Goal: Task Accomplishment & Management: Complete application form

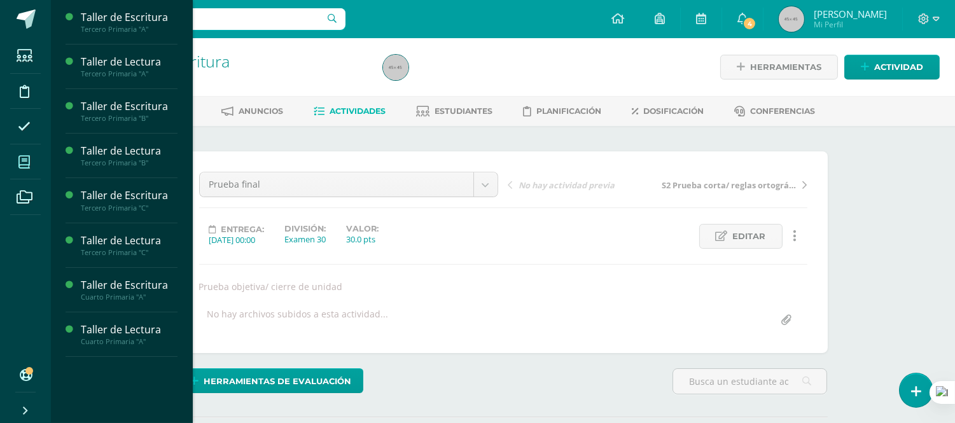
click at [24, 164] on icon at bounding box center [23, 162] width 11 height 13
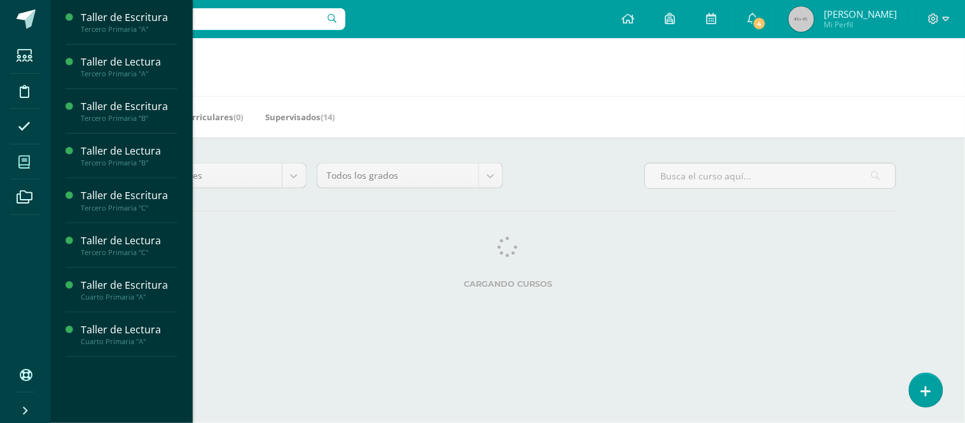
click at [28, 165] on icon at bounding box center [23, 162] width 11 height 13
click at [131, 287] on div "Taller de Escritura" at bounding box center [129, 285] width 97 height 15
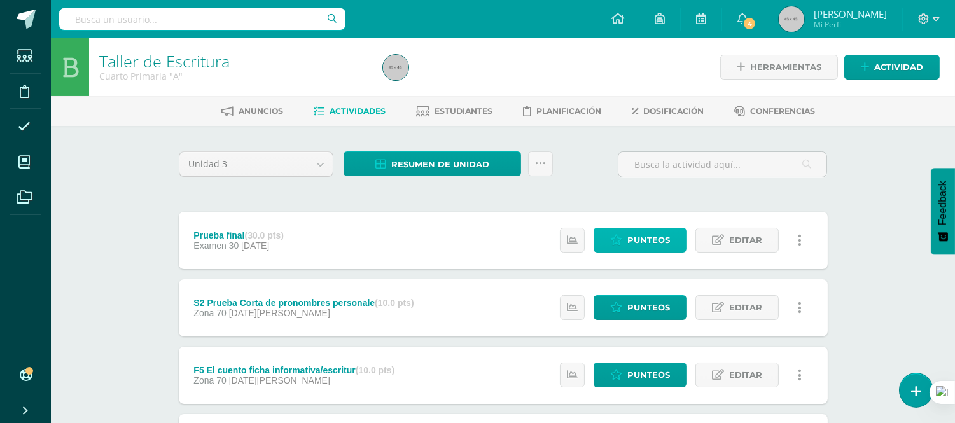
click at [639, 239] on span "Punteos" at bounding box center [648, 240] width 43 height 24
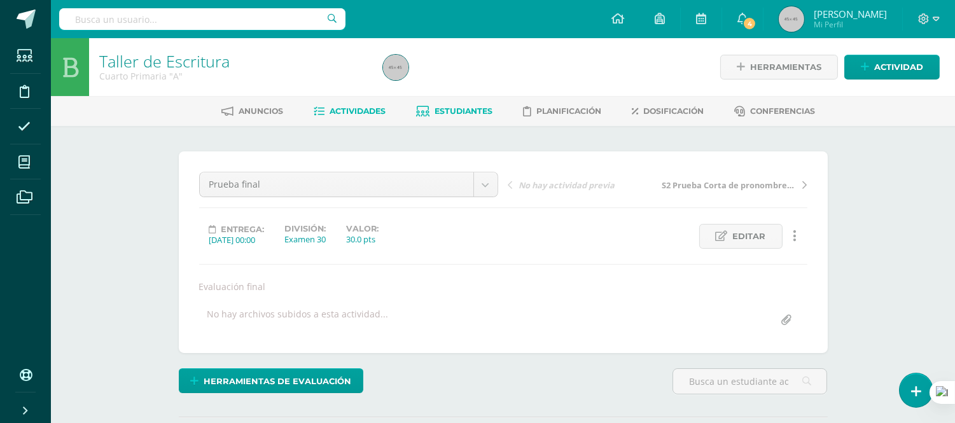
click at [459, 109] on span "Estudiantes" at bounding box center [464, 111] width 58 height 10
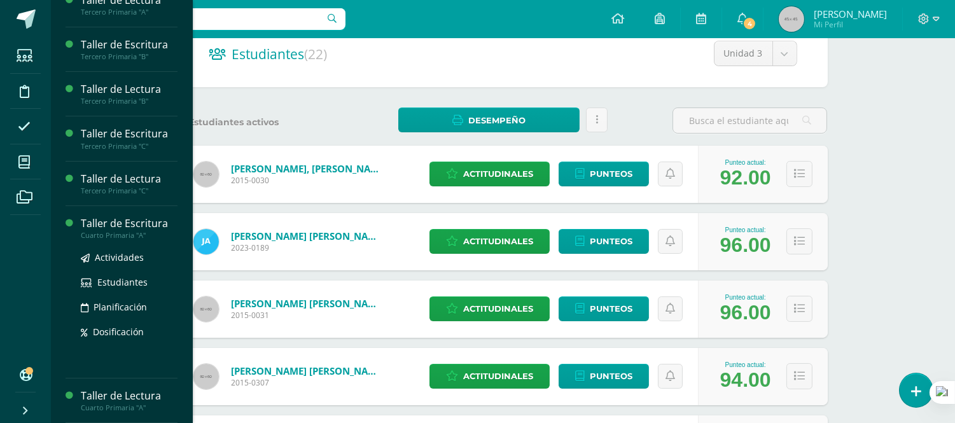
scroll to position [141, 0]
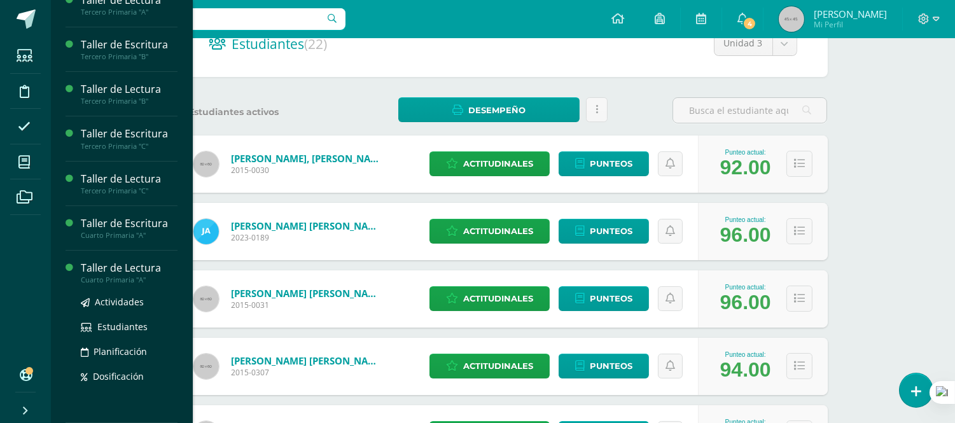
click at [119, 396] on div "Actividades Estudiantes Planificación Dosificación" at bounding box center [129, 348] width 97 height 129
click at [144, 269] on div "Taller de Lectura" at bounding box center [129, 268] width 97 height 15
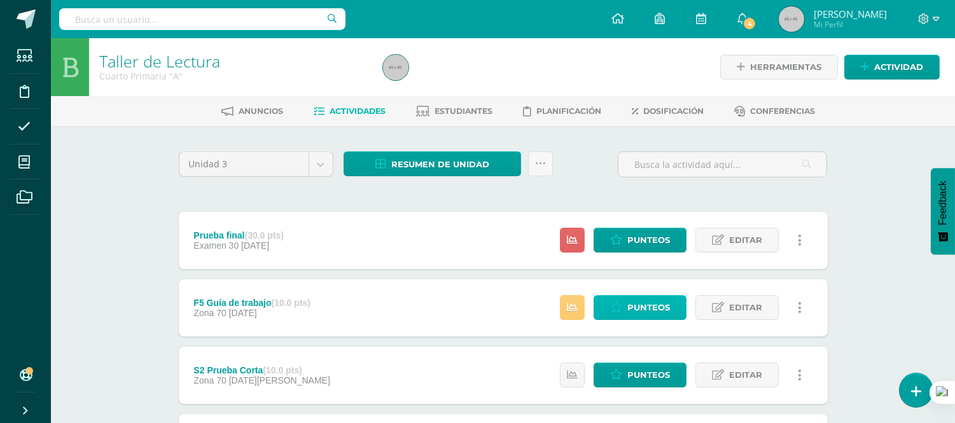
click at [645, 304] on span "Punteos" at bounding box center [648, 308] width 43 height 24
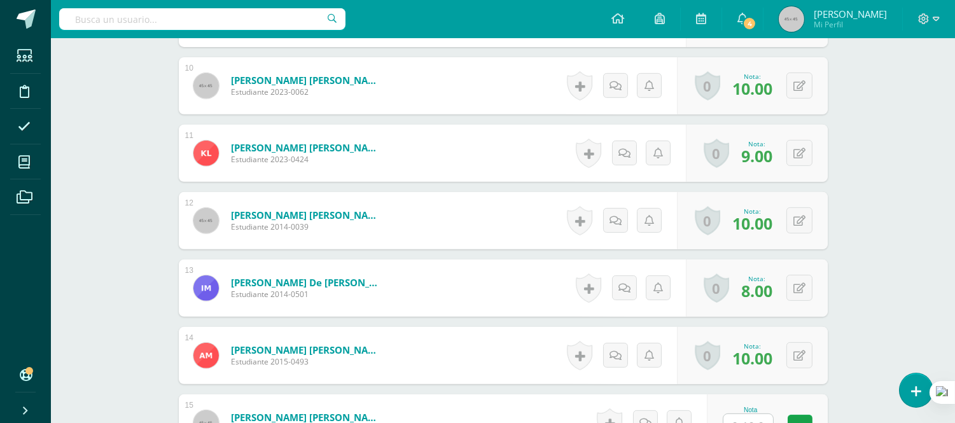
scroll to position [1204, 0]
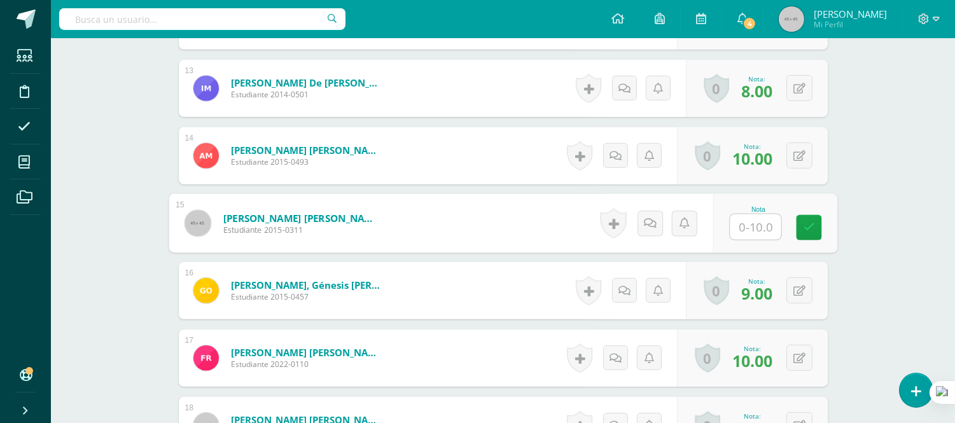
click at [755, 232] on input "text" at bounding box center [755, 226] width 51 height 25
type input "8"
click at [556, 226] on form "[PERSON_NAME] [PERSON_NAME] Estudiante 2015-0311 Nota 8 0 [GEOGRAPHIC_DATA]" at bounding box center [503, 223] width 649 height 57
click at [503, 272] on form "[PERSON_NAME], Génesis [PERSON_NAME] Estudiante 2015-0457 Nota 9.00 0 [GEOGRAPH…" at bounding box center [503, 290] width 649 height 57
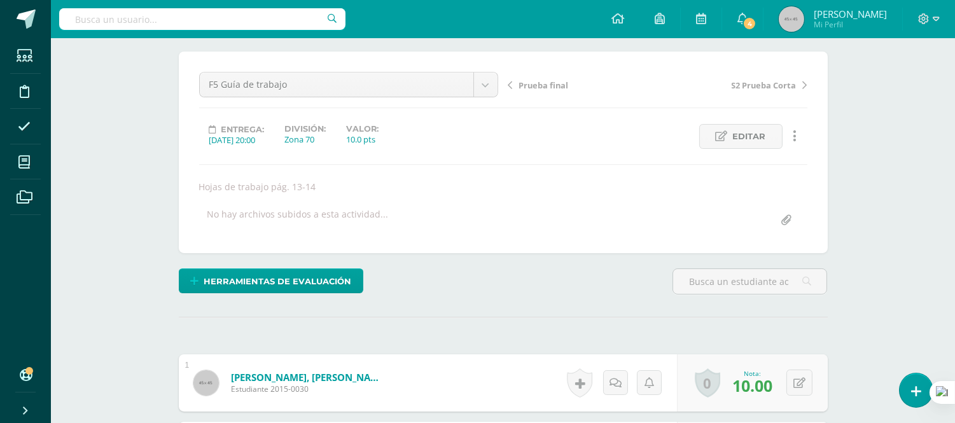
scroll to position [0, 0]
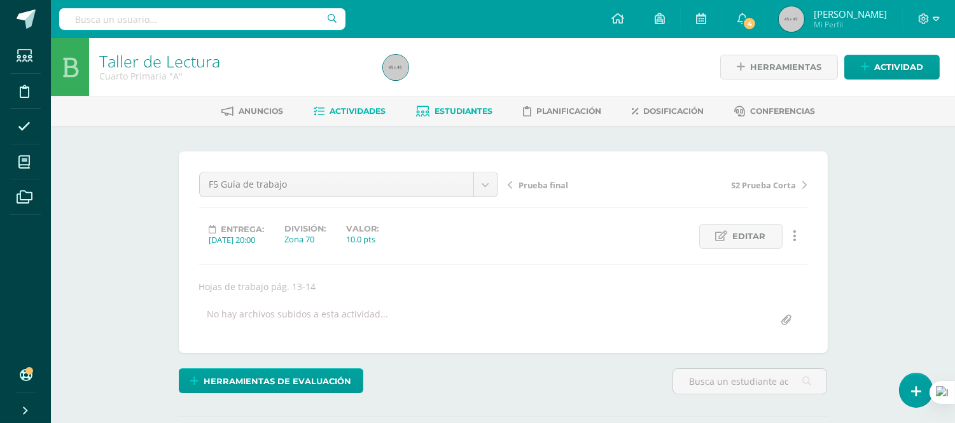
click at [463, 108] on span "Estudiantes" at bounding box center [464, 111] width 58 height 10
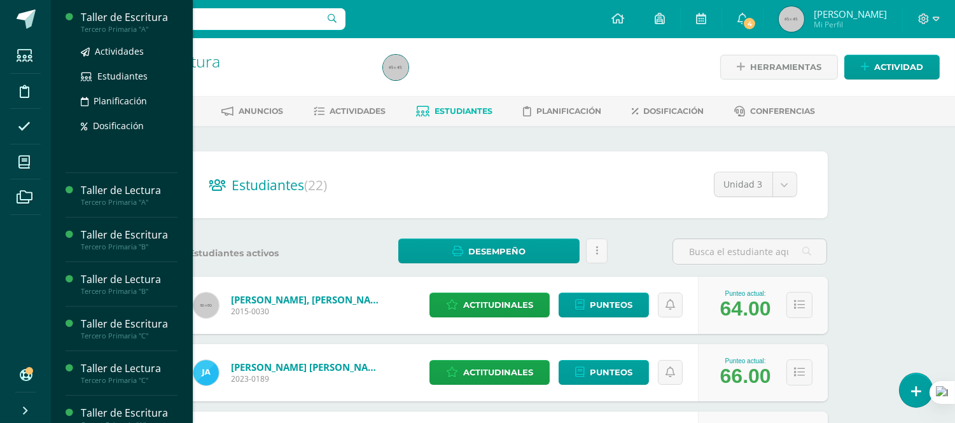
click at [102, 13] on div "Taller de Escritura" at bounding box center [129, 17] width 97 height 15
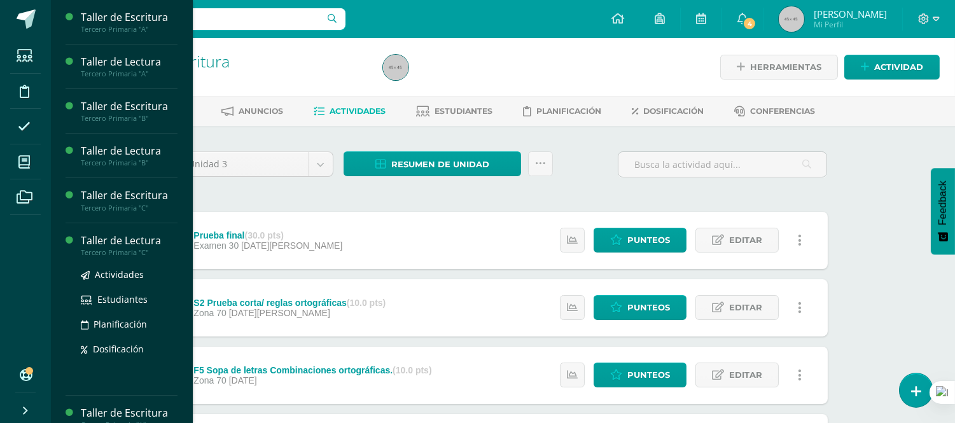
scroll to position [62, 0]
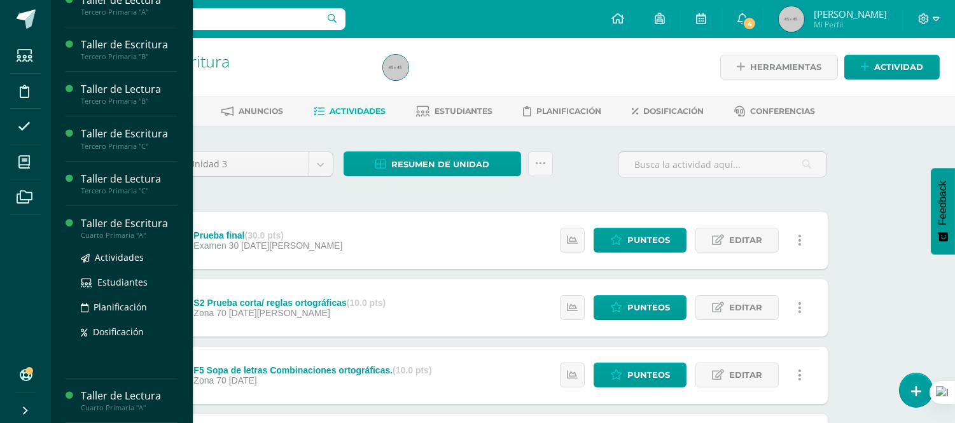
click at [123, 232] on div "Cuarto Primaria "A"" at bounding box center [129, 235] width 97 height 9
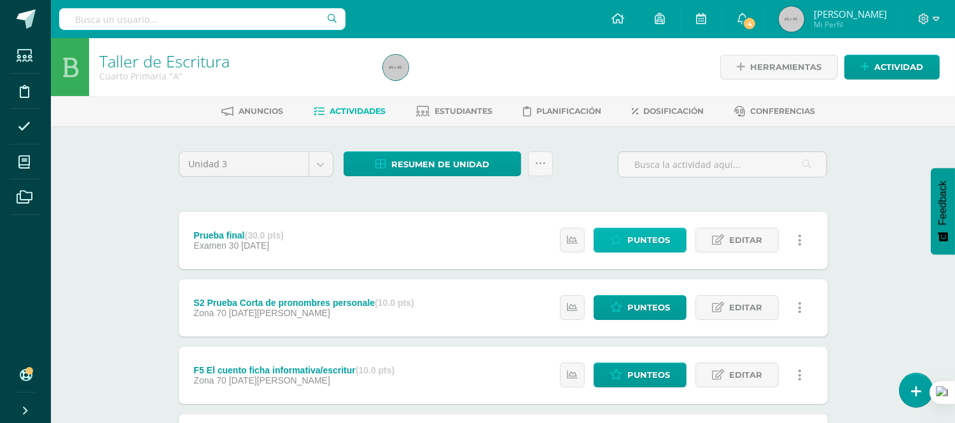
click at [650, 242] on span "Punteos" at bounding box center [648, 240] width 43 height 24
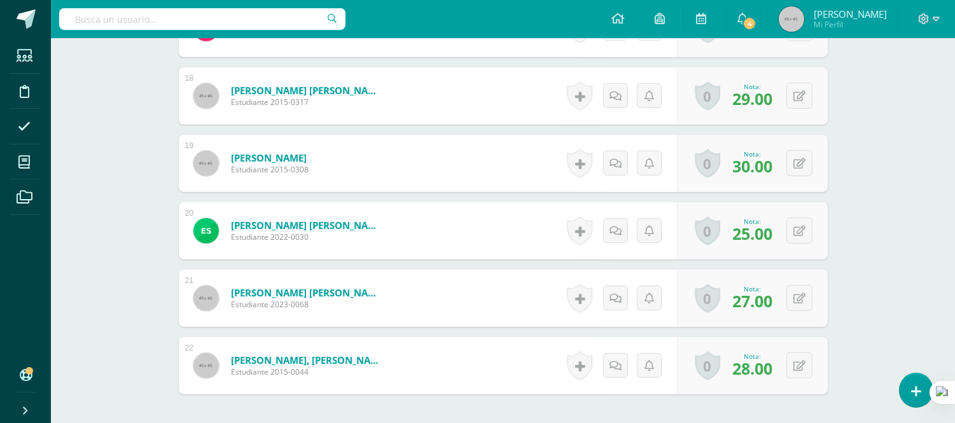
scroll to position [1588, 0]
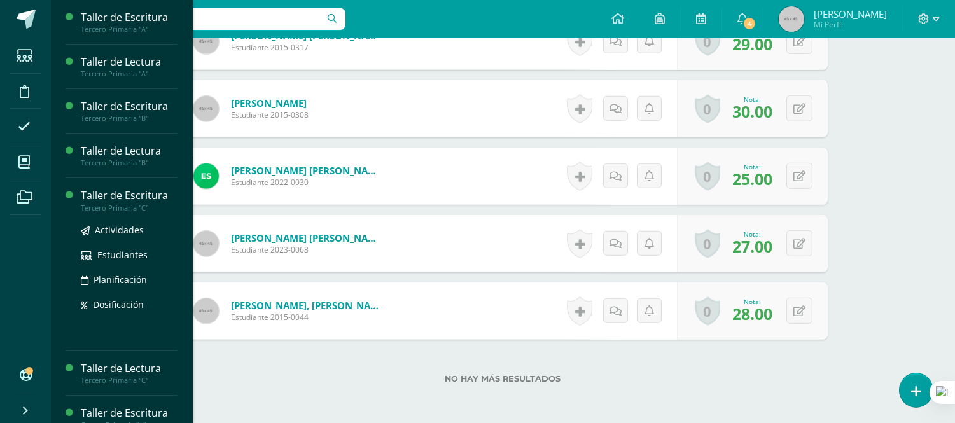
click at [90, 195] on div "Taller de Escritura" at bounding box center [129, 195] width 97 height 15
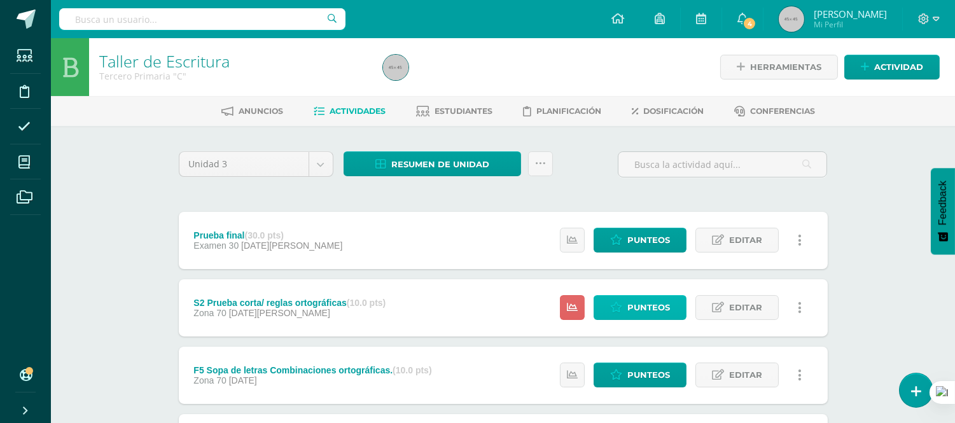
click at [652, 308] on span "Punteos" at bounding box center [648, 308] width 43 height 24
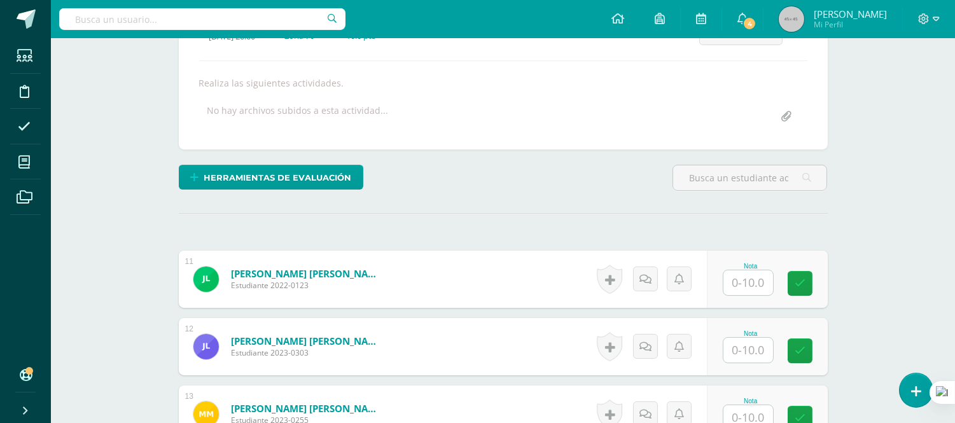
scroll to position [212, 0]
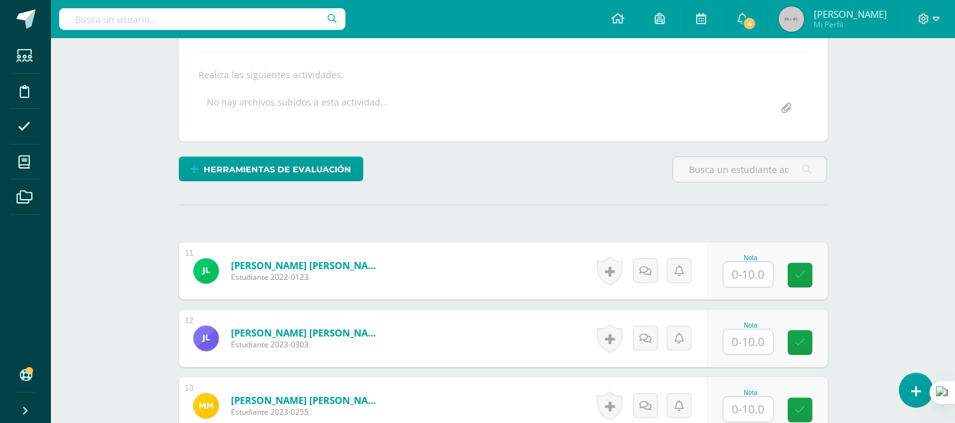
click at [748, 271] on input "text" at bounding box center [748, 274] width 50 height 25
type input "9"
click at [757, 350] on input "text" at bounding box center [748, 342] width 50 height 25
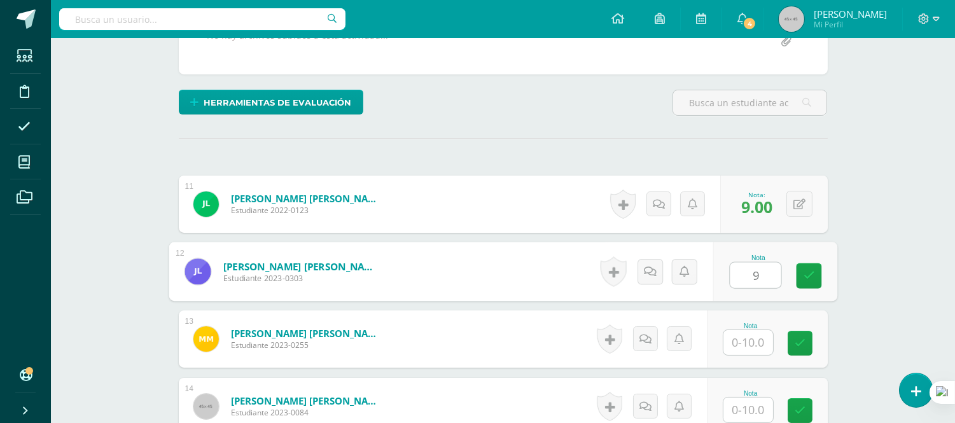
scroll to position [283, 0]
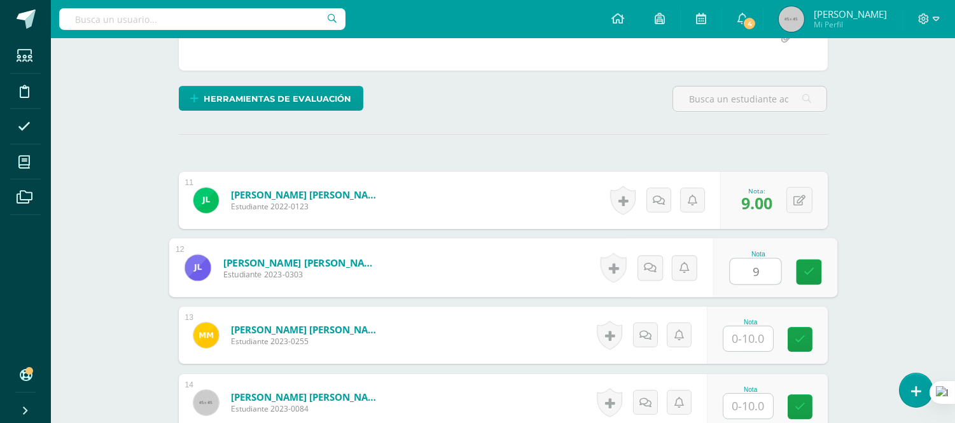
type input "9"
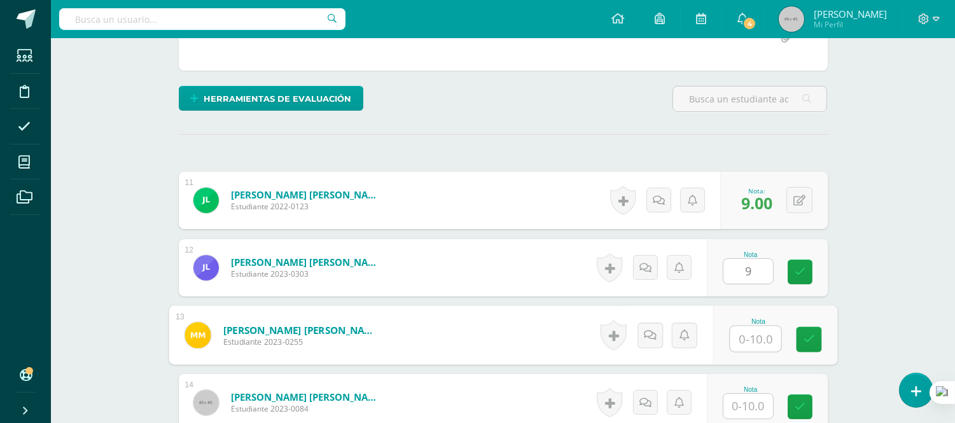
click at [752, 347] on input "text" at bounding box center [755, 338] width 51 height 25
click at [755, 352] on div "Nota" at bounding box center [775, 335] width 124 height 59
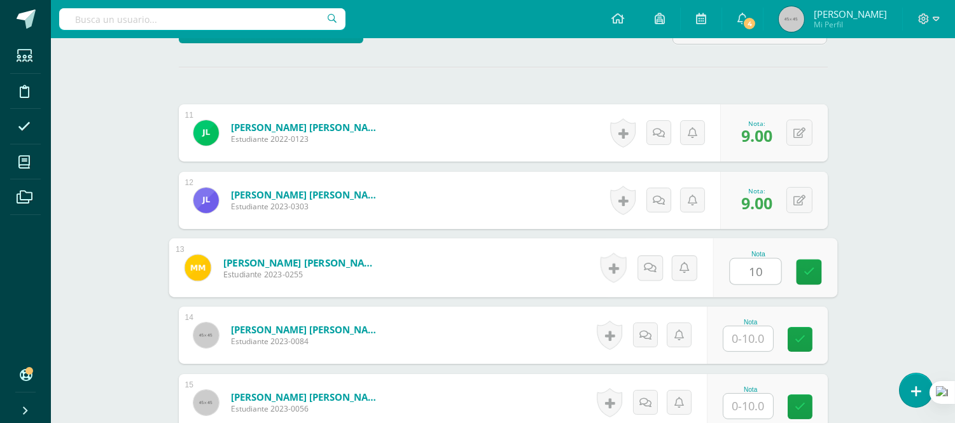
scroll to position [353, 0]
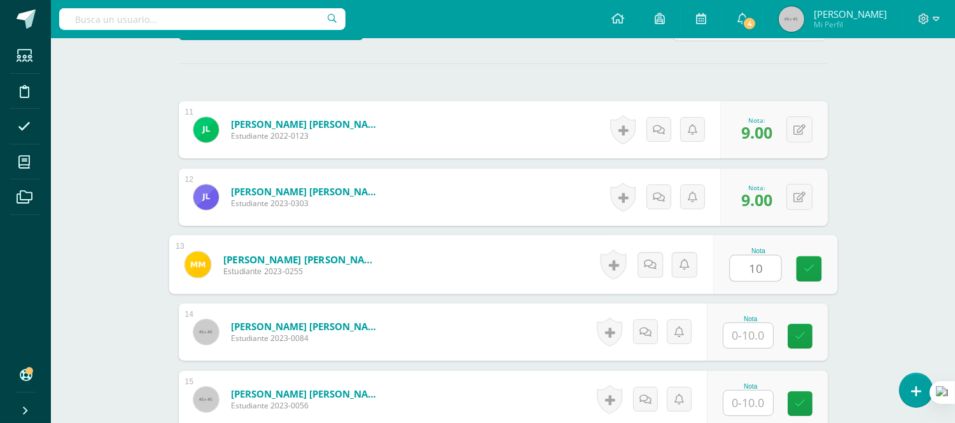
type input "10"
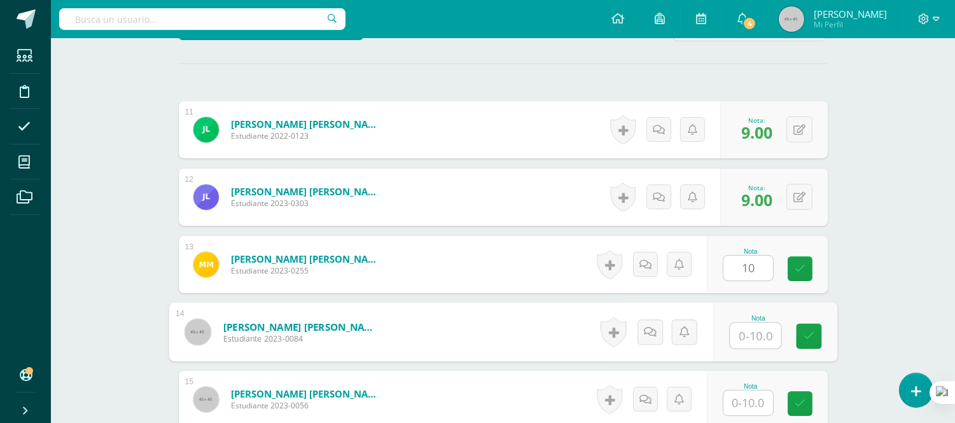
click at [748, 331] on input "text" at bounding box center [755, 335] width 51 height 25
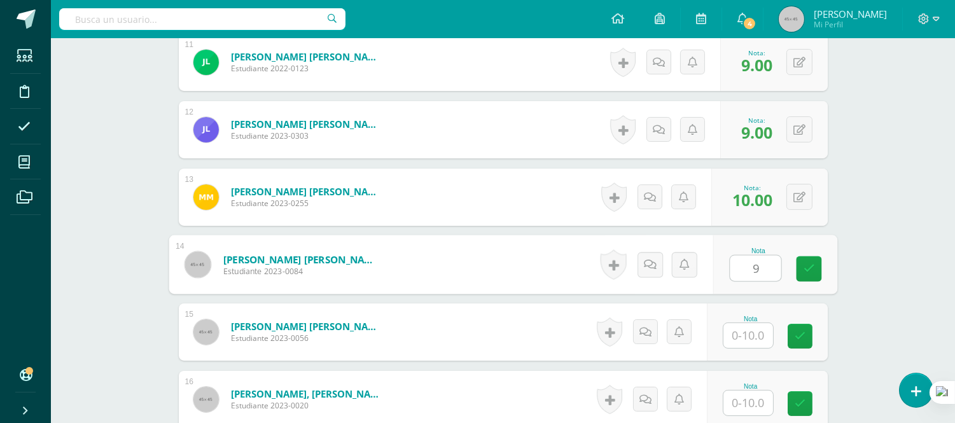
scroll to position [424, 0]
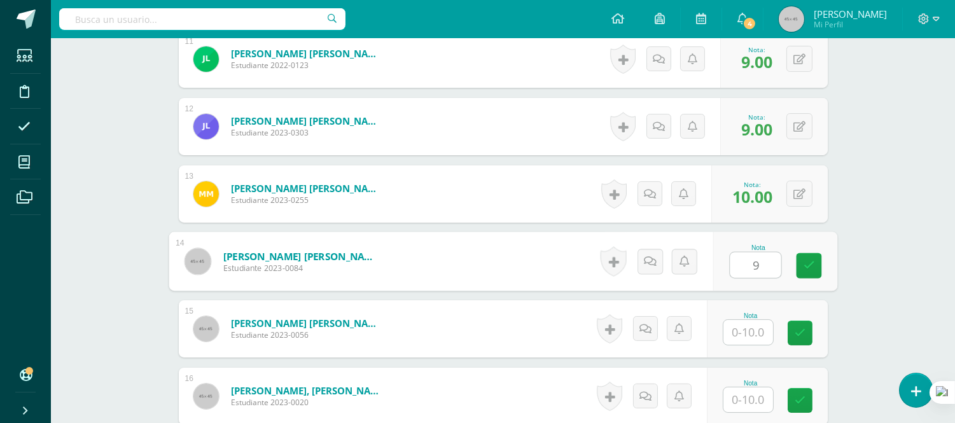
type input "9"
click at [746, 335] on input "text" at bounding box center [748, 332] width 50 height 25
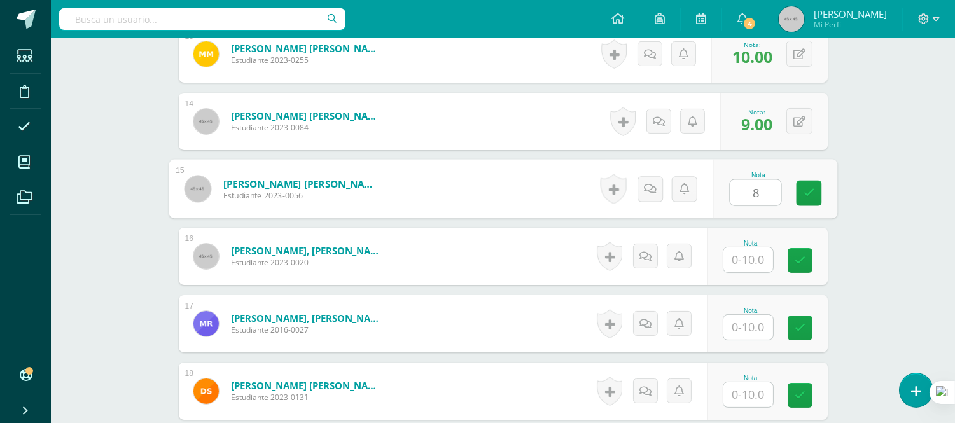
scroll to position [565, 0]
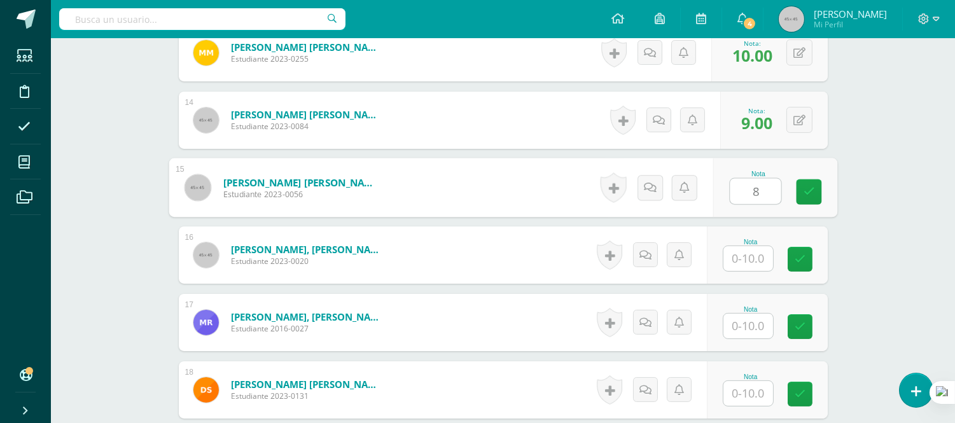
type input "8"
drag, startPoint x: 755, startPoint y: 260, endPoint x: 747, endPoint y: 262, distance: 7.9
click at [753, 258] on input "text" at bounding box center [748, 258] width 50 height 25
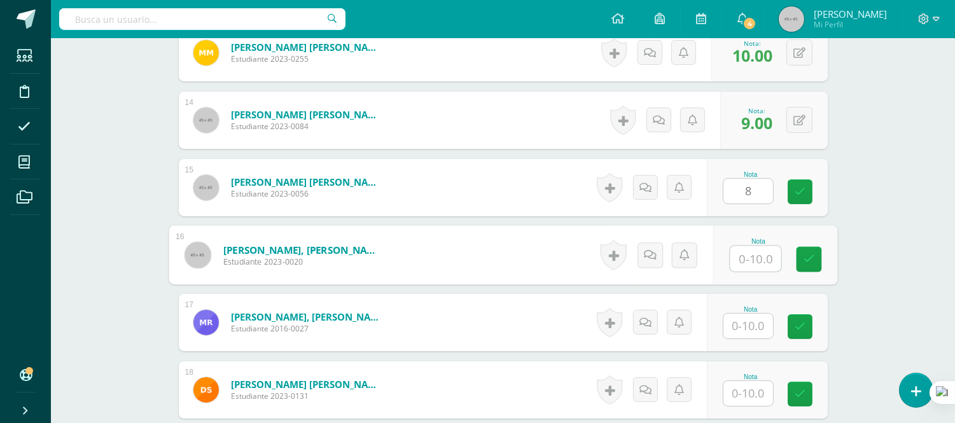
type input "7"
type input "8.00"
type input "7"
click at [797, 189] on button at bounding box center [799, 187] width 26 height 26
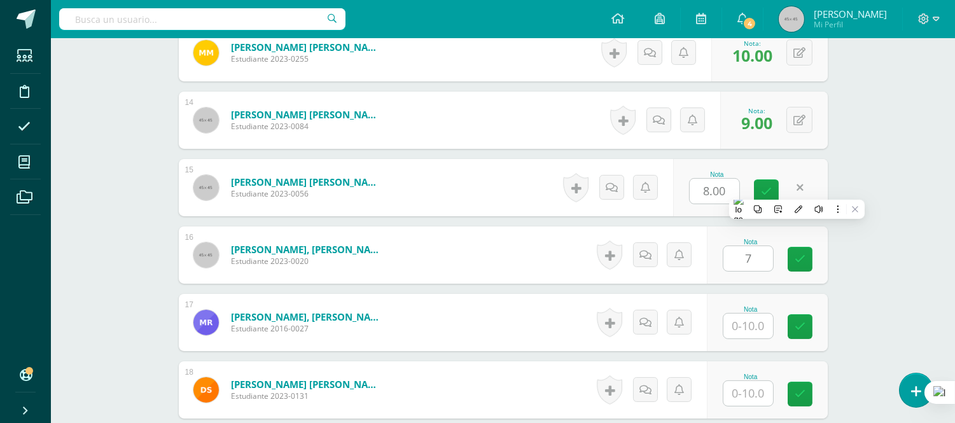
click at [792, 192] on div "Nota 8.00" at bounding box center [750, 187] width 155 height 57
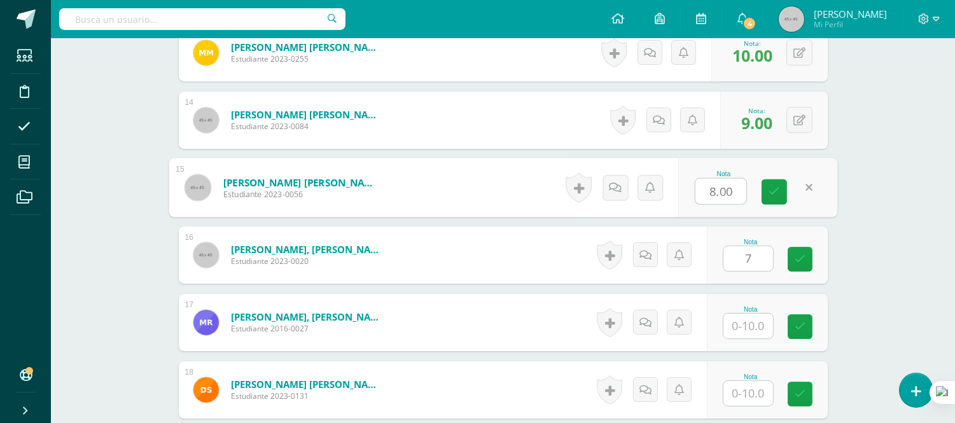
click at [722, 192] on input "8.00" at bounding box center [720, 191] width 51 height 25
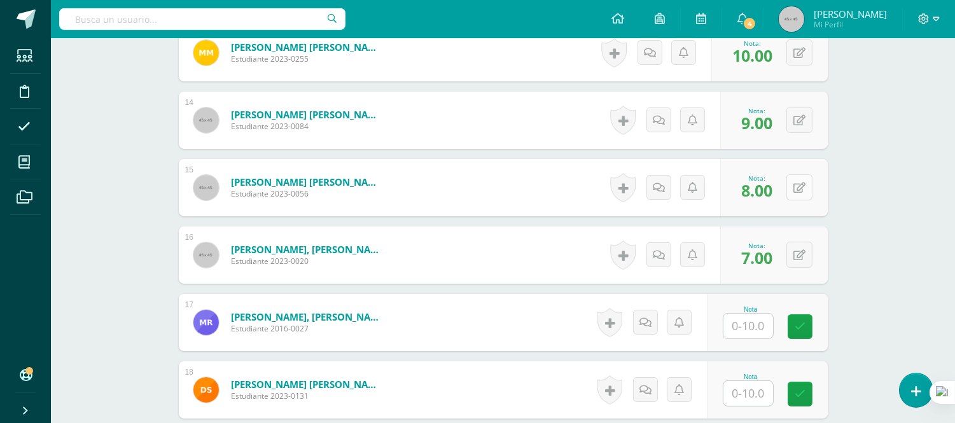
click at [798, 188] on icon at bounding box center [799, 188] width 12 height 11
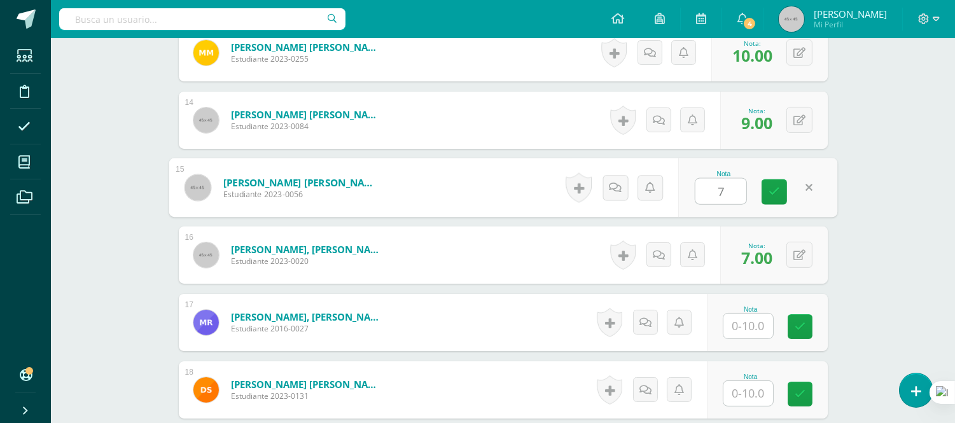
type input "7"
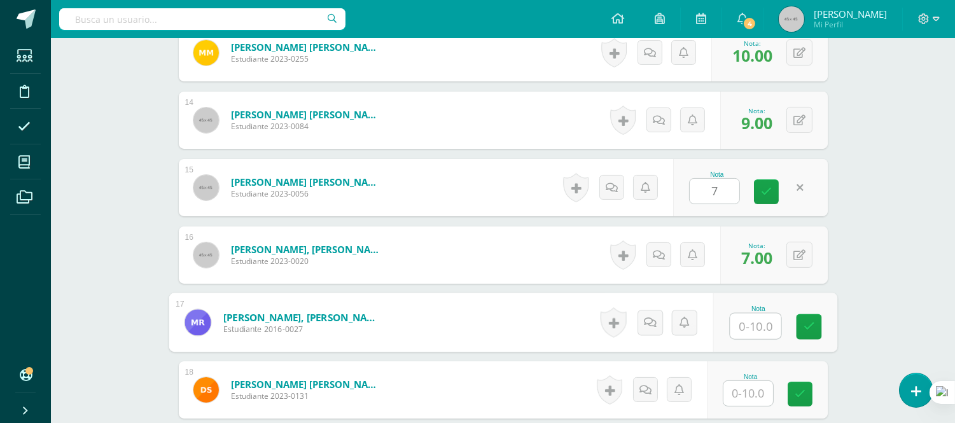
click at [746, 325] on input "text" at bounding box center [755, 326] width 51 height 25
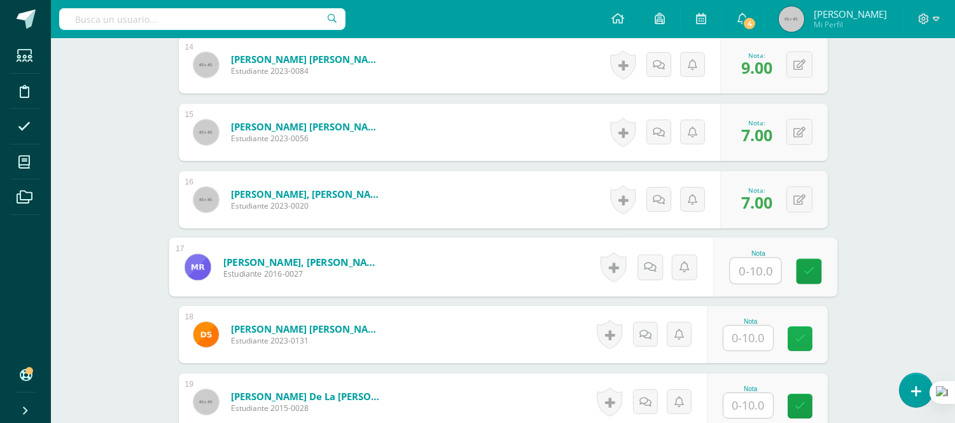
scroll to position [636, 0]
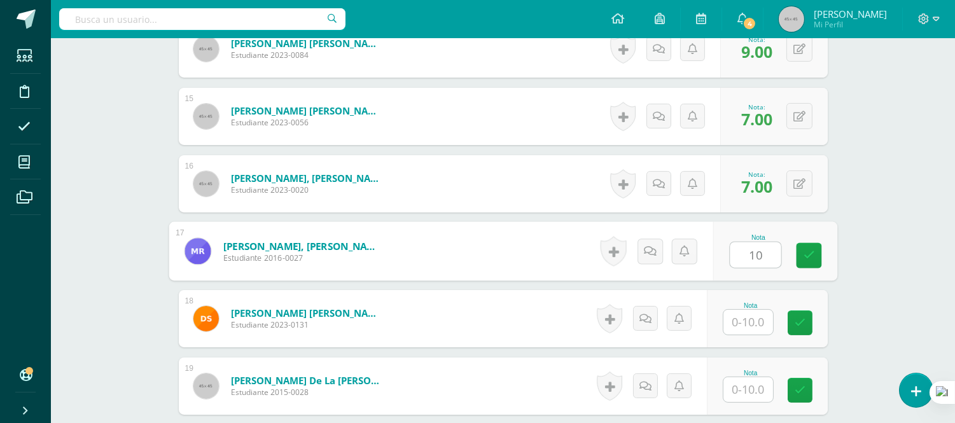
type input "10"
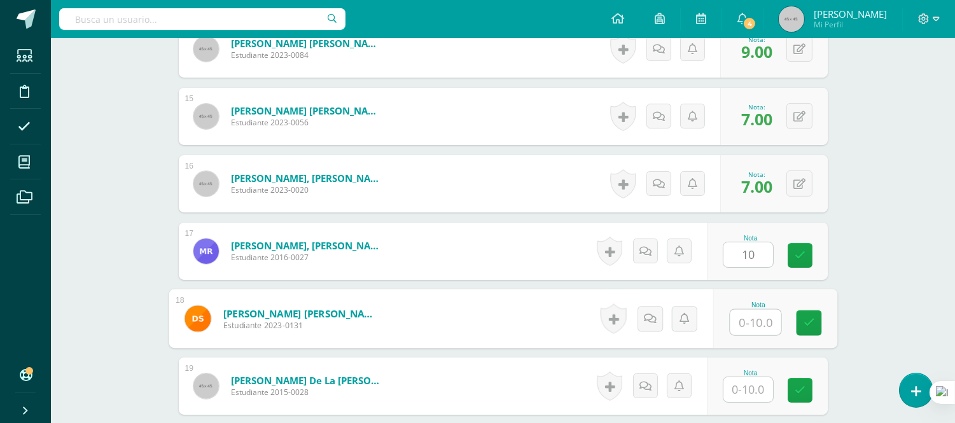
click at [742, 317] on input "text" at bounding box center [755, 322] width 51 height 25
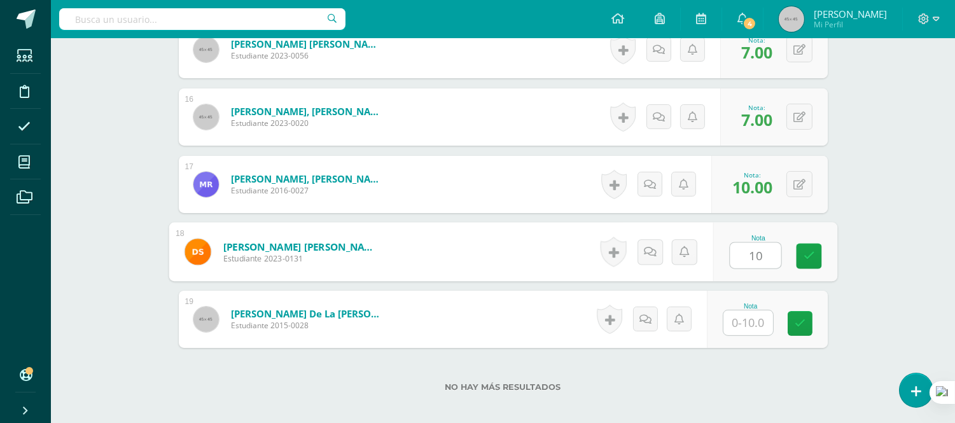
scroll to position [707, 0]
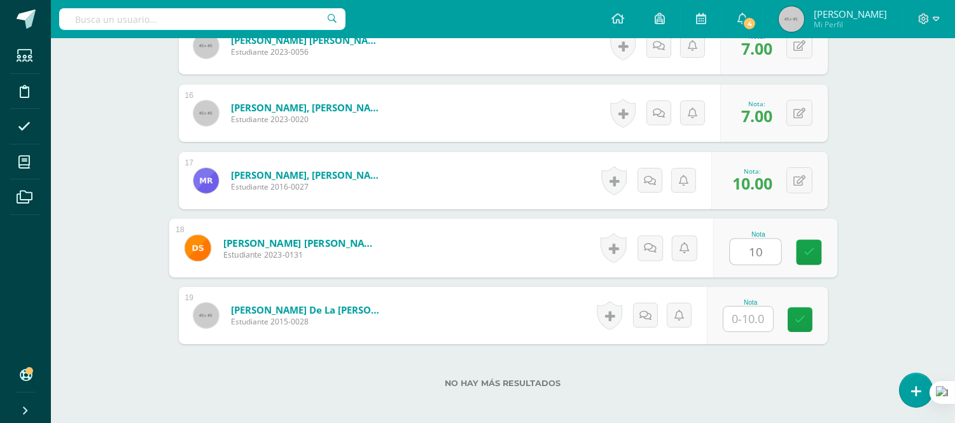
type input "10"
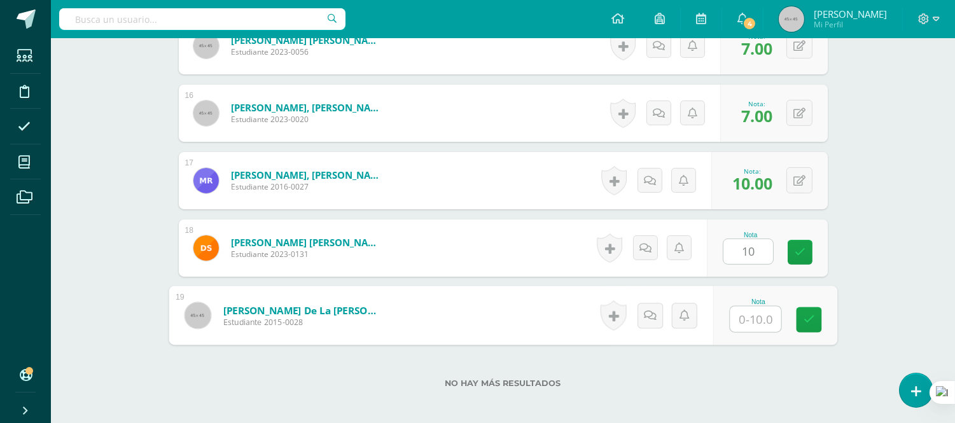
click at [755, 314] on input "text" at bounding box center [755, 319] width 51 height 25
type input "9"
type input "10"
click at [471, 297] on form "Vicente de la Cruz, Sofía Valentina Estudiante 2015-0028 Nota 10 0 Logros N/A" at bounding box center [503, 315] width 669 height 59
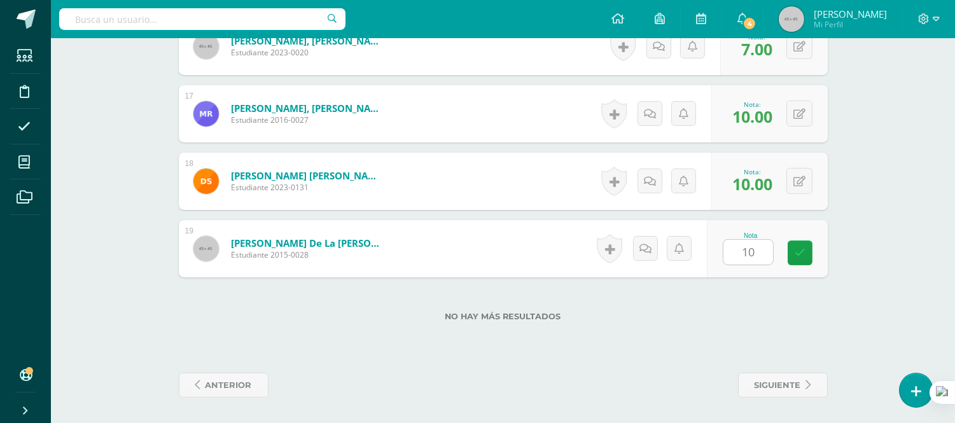
scroll to position [848, 0]
click at [484, 220] on form "Vicente de la Cruz, Sofía Valentina Estudiante 2015-0028 Nota 10 0 Logros N/A" at bounding box center [503, 248] width 649 height 57
click at [759, 220] on form "Vicente de la Cruz, Sofía Valentina Estudiante 2015-0028 Nota 10.00 0 Logros N/A" at bounding box center [503, 248] width 649 height 57
click at [526, 220] on form "Vicente de la Cruz, Sofía Valentina Estudiante 2015-0028 Nota 10.00 0 Logros 10…" at bounding box center [503, 248] width 649 height 57
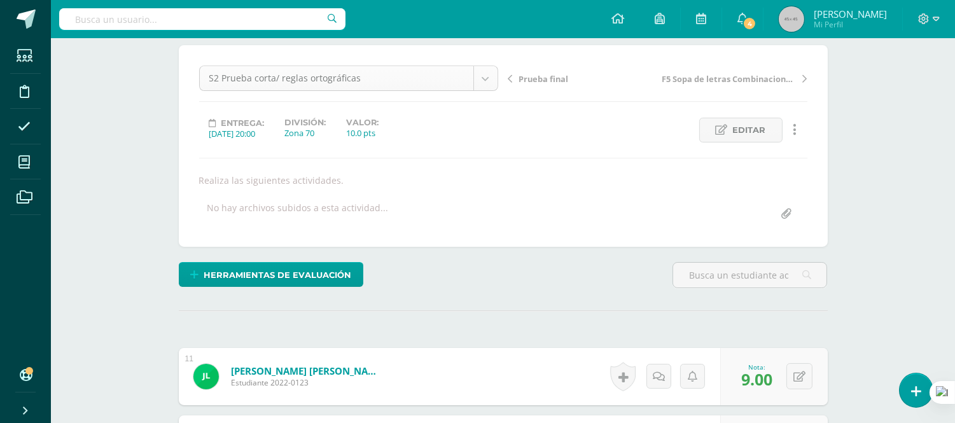
scroll to position [141, 0]
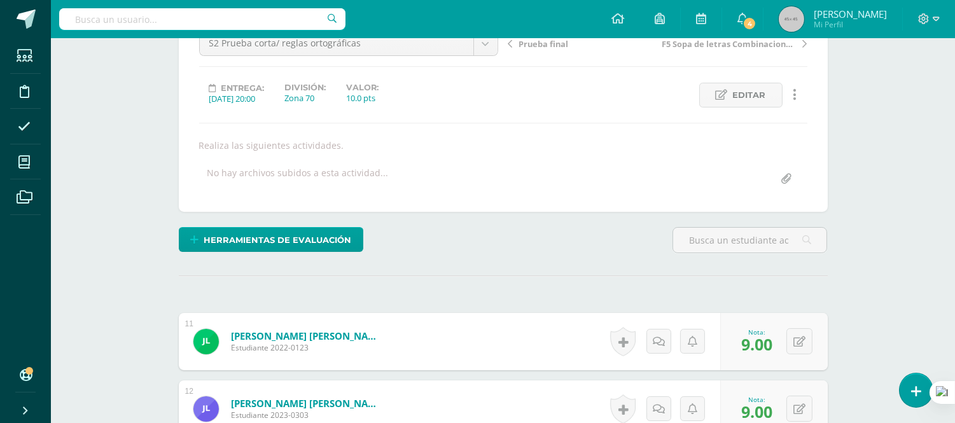
click at [454, 246] on div "Herramientas de evaluación Lista de cotejo Escala de valoración Puntos Extra Su…" at bounding box center [503, 245] width 659 height 36
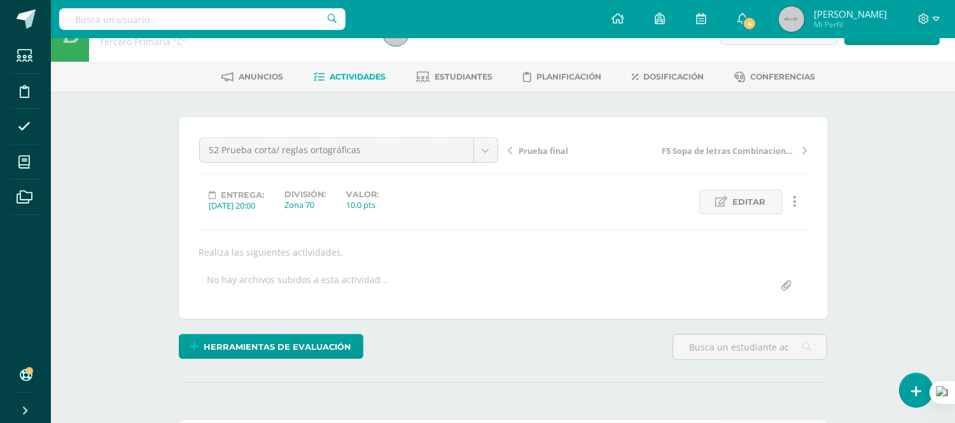
scroll to position [0, 0]
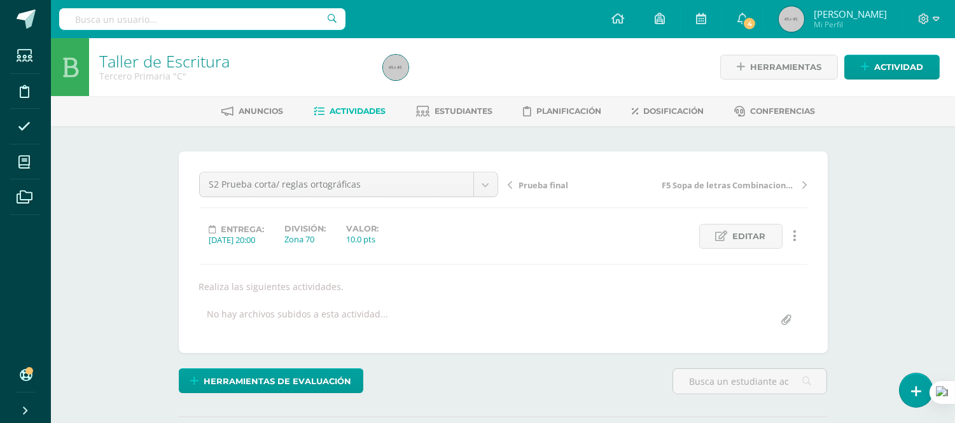
click at [364, 110] on span "Actividades" at bounding box center [358, 111] width 56 height 10
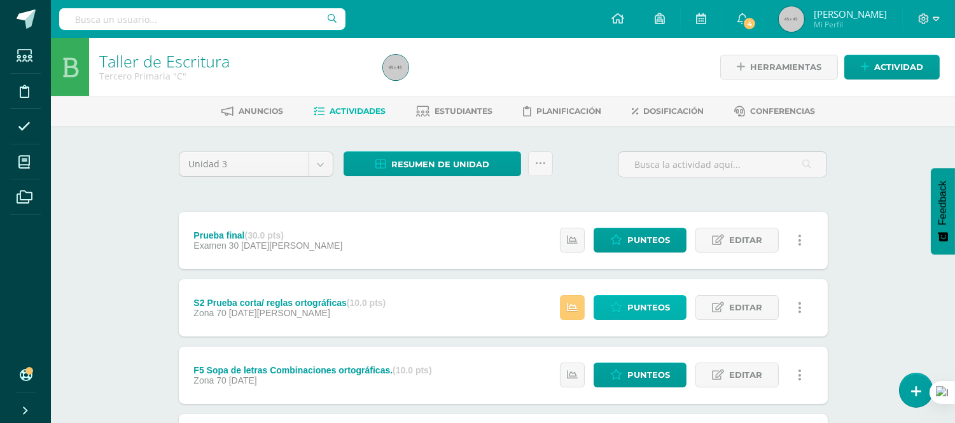
click at [656, 302] on span "Punteos" at bounding box center [648, 308] width 43 height 24
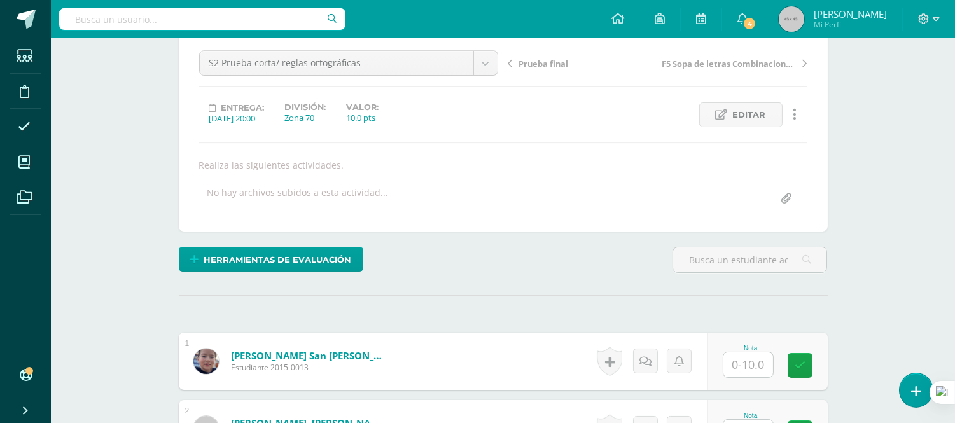
scroll to position [213, 0]
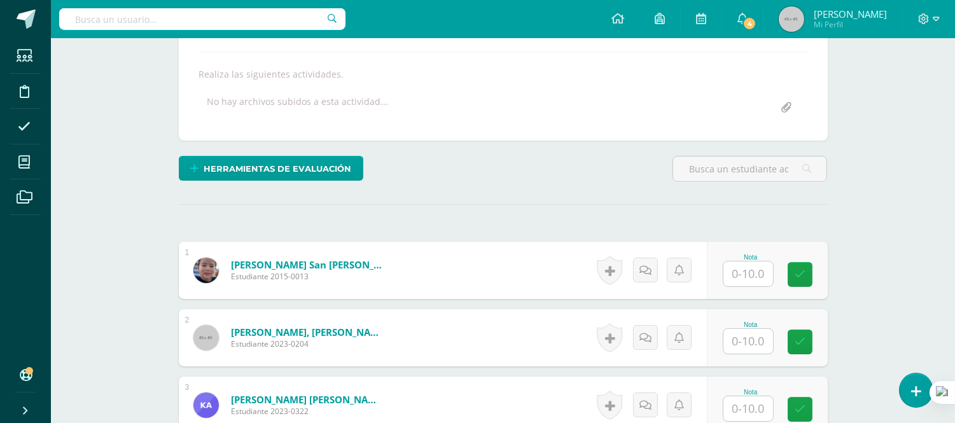
click at [749, 277] on input "text" at bounding box center [748, 274] width 50 height 25
type input "10"
click at [755, 342] on input "text" at bounding box center [748, 341] width 50 height 25
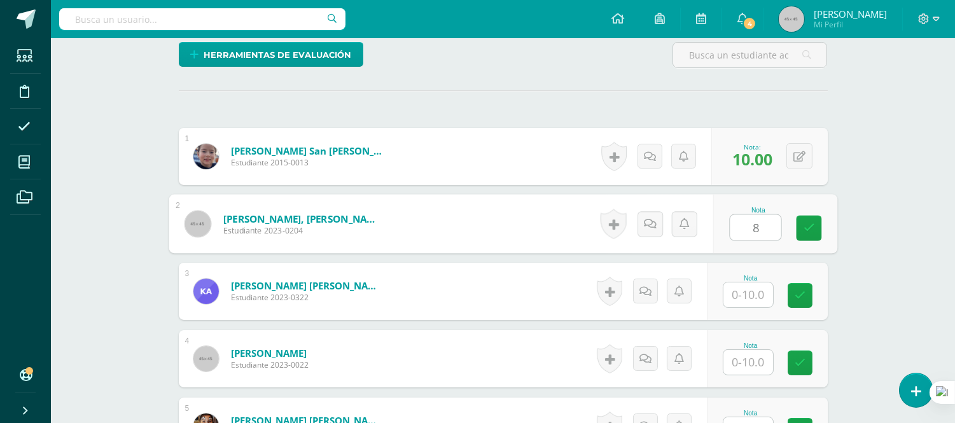
scroll to position [354, 0]
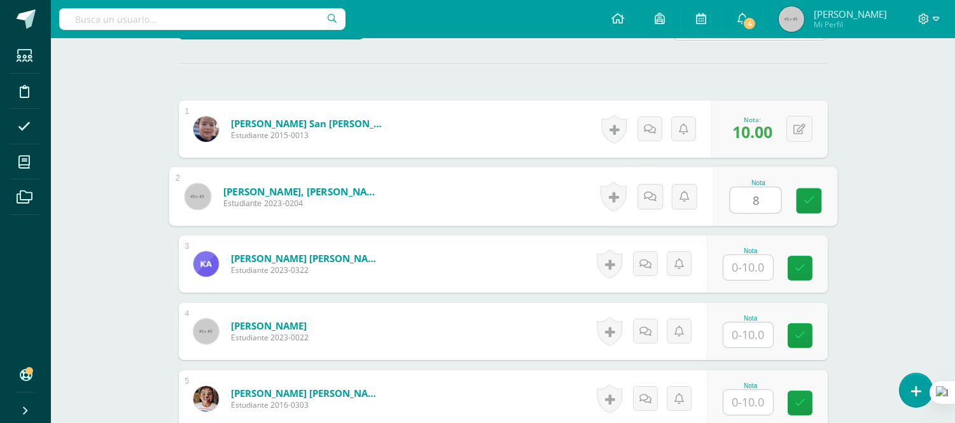
type input "8"
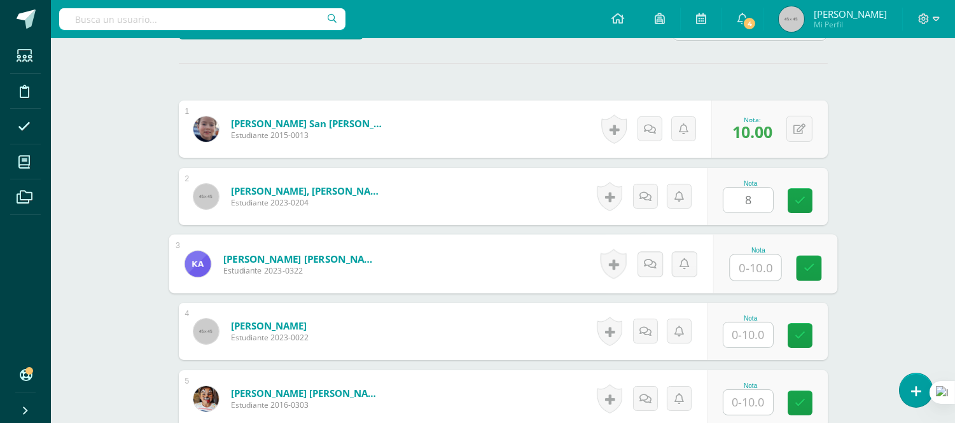
click at [746, 270] on input "text" at bounding box center [755, 267] width 51 height 25
type input "10"
click at [757, 330] on input "text" at bounding box center [748, 335] width 50 height 25
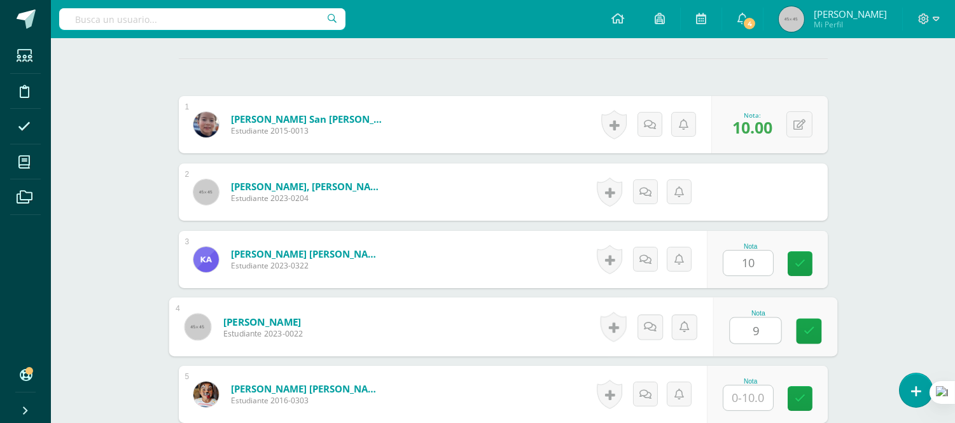
scroll to position [495, 0]
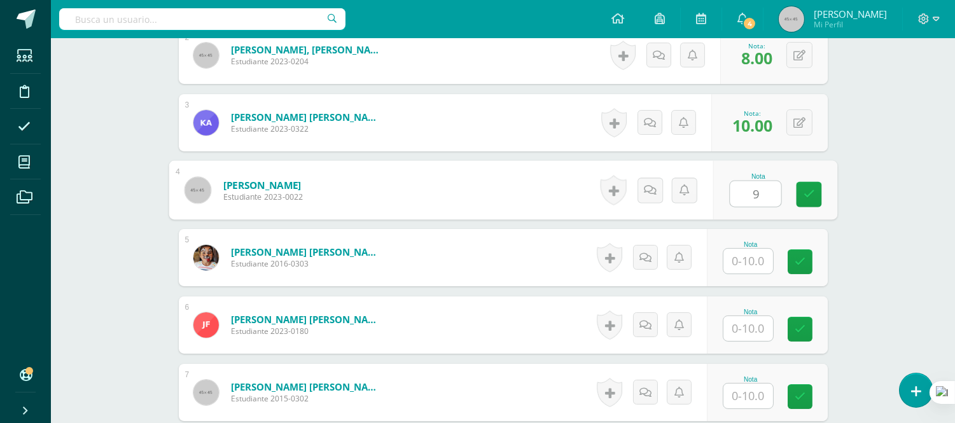
type input "9"
click at [753, 249] on input "text" at bounding box center [748, 261] width 50 height 25
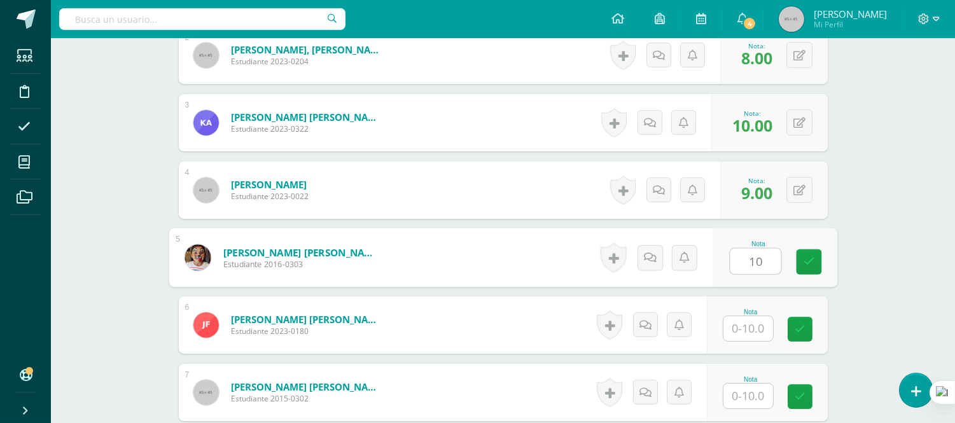
type input "10"
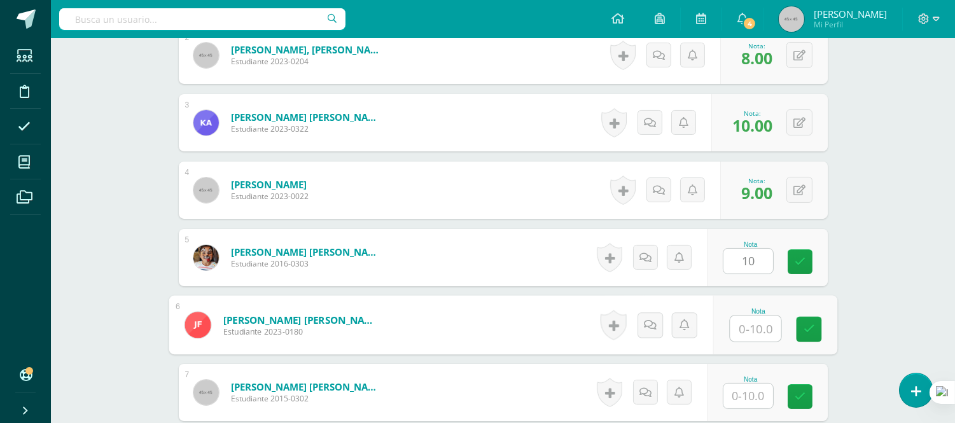
click at [758, 328] on input "text" at bounding box center [755, 328] width 51 height 25
type input "9"
click at [748, 396] on input "text" at bounding box center [748, 396] width 50 height 25
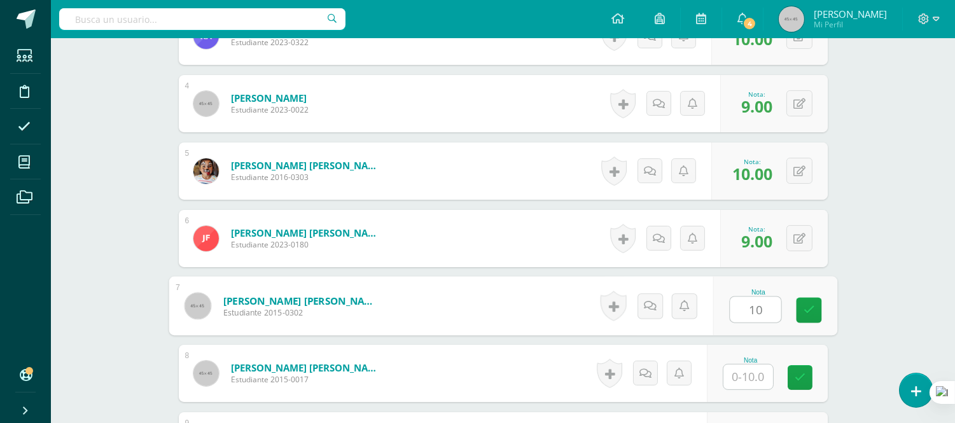
scroll to position [637, 0]
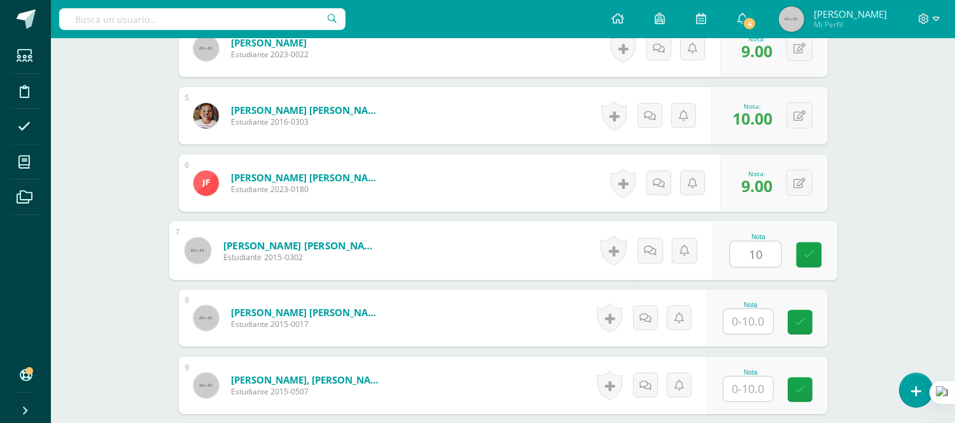
type input "10"
click at [754, 323] on input "text" at bounding box center [748, 321] width 50 height 25
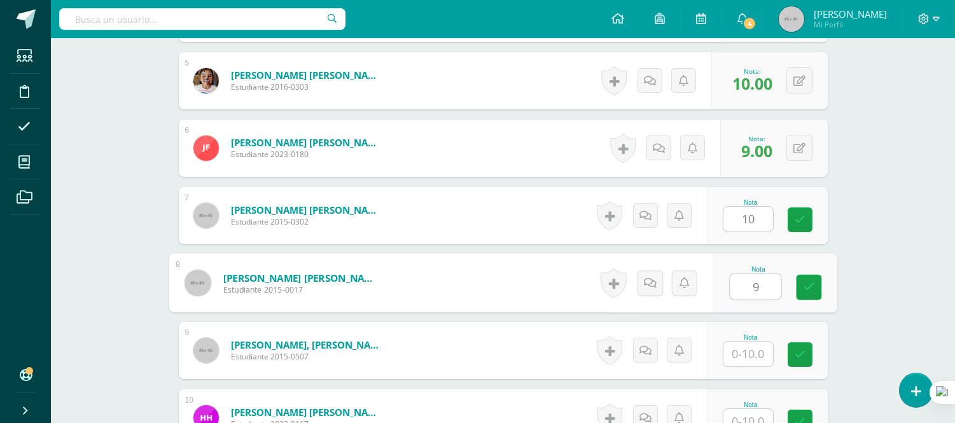
scroll to position [708, 0]
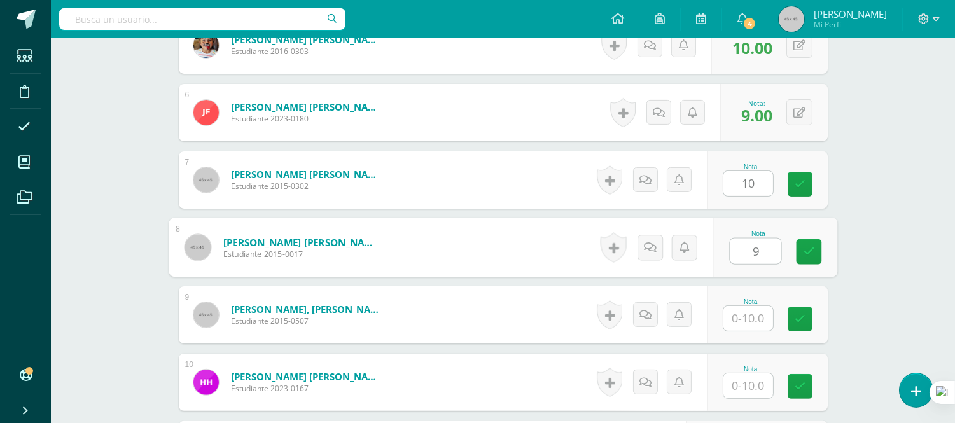
type input "9"
click at [748, 322] on input "text" at bounding box center [748, 318] width 50 height 25
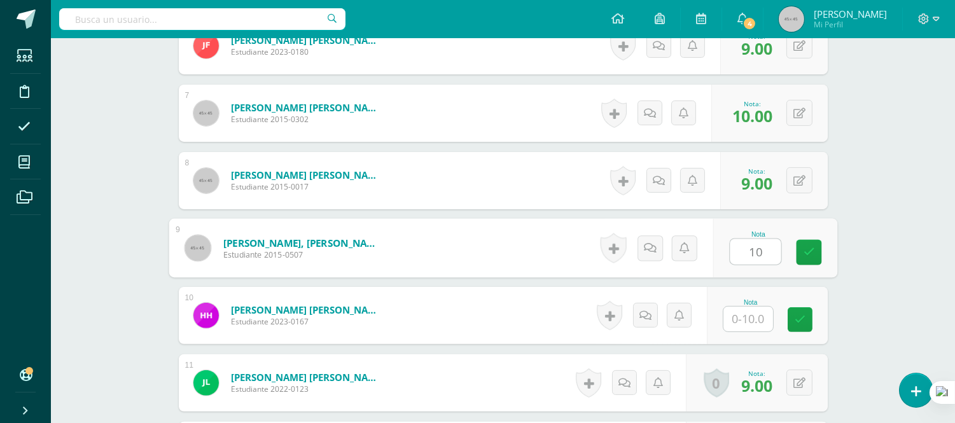
scroll to position [778, 0]
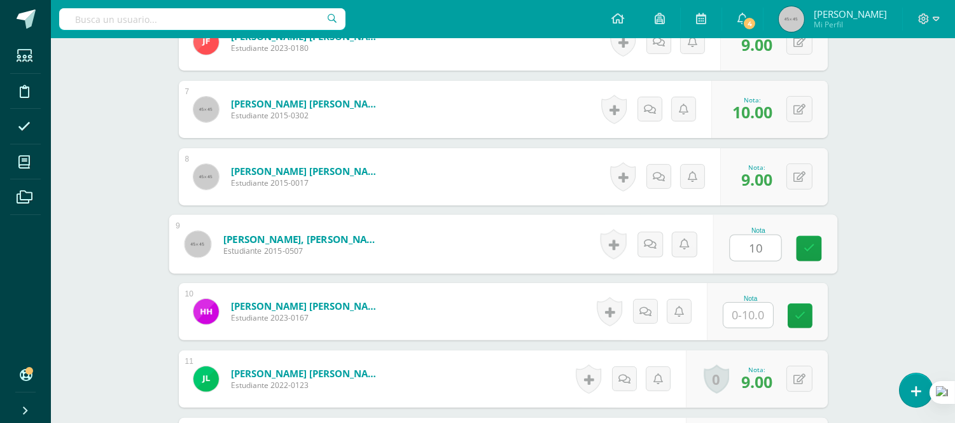
type input "10"
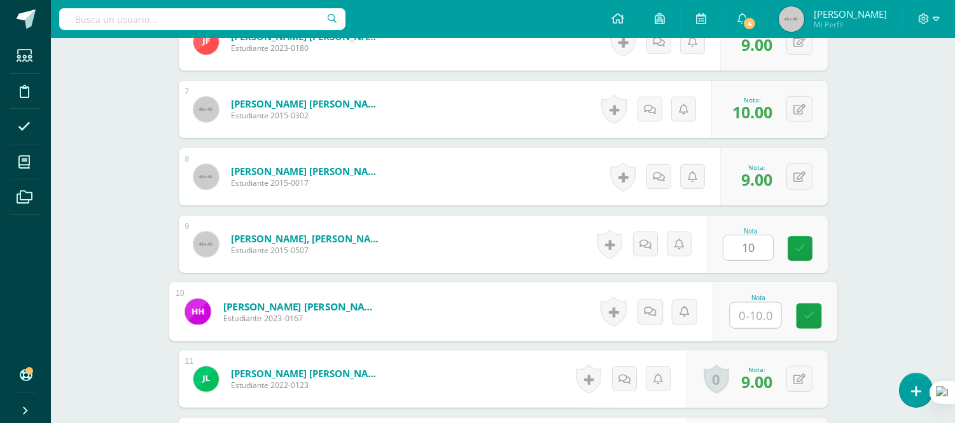
click at [754, 315] on input "text" at bounding box center [755, 315] width 51 height 25
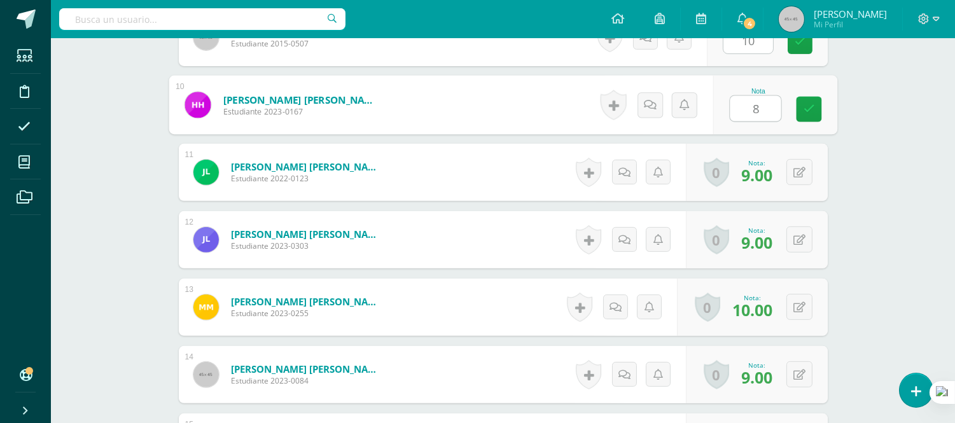
scroll to position [990, 0]
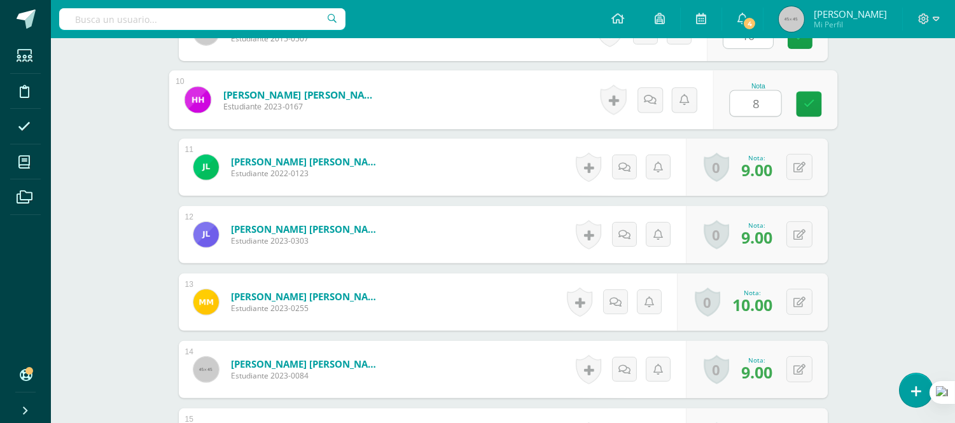
type input "8"
click at [522, 245] on form "Luna Arita, Juan Miguel Estudiante 2023-0303 Nota 9.00 0 Logros Logros obtenido…" at bounding box center [503, 234] width 649 height 57
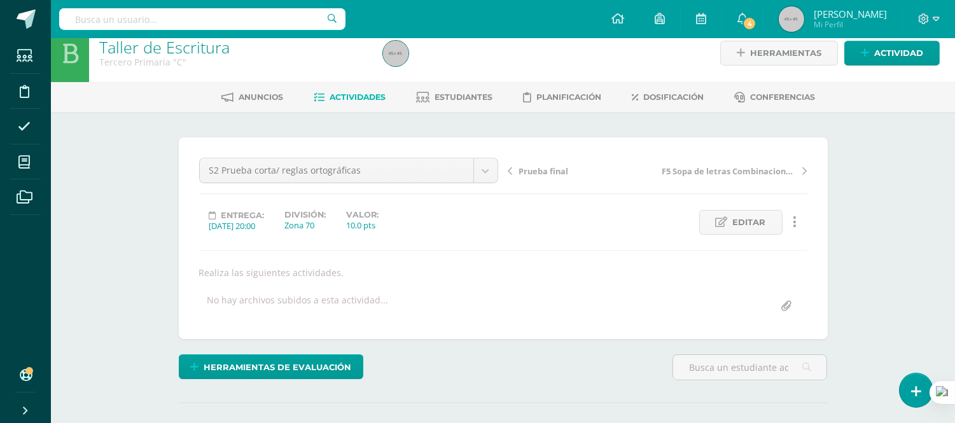
scroll to position [0, 0]
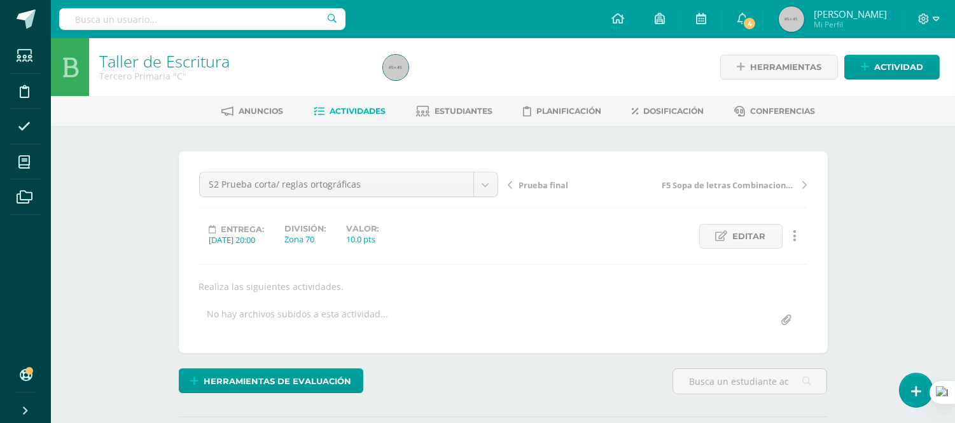
click at [358, 109] on span "Actividades" at bounding box center [358, 111] width 56 height 10
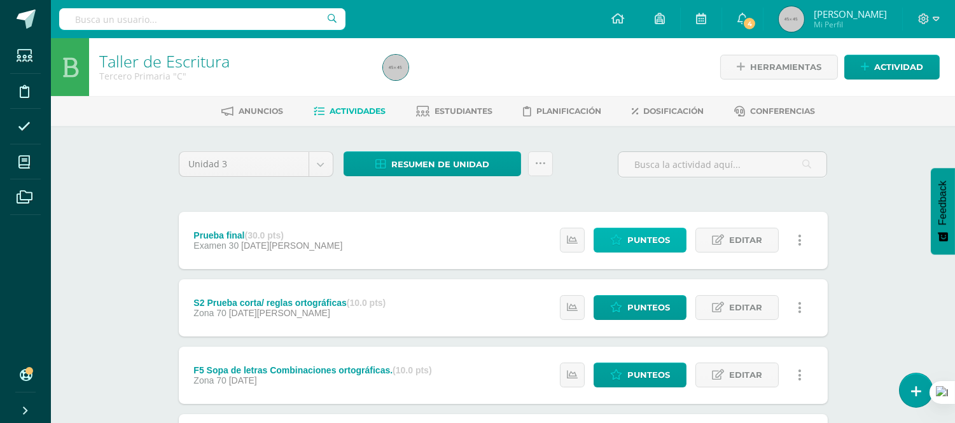
click at [643, 233] on span "Punteos" at bounding box center [648, 240] width 43 height 24
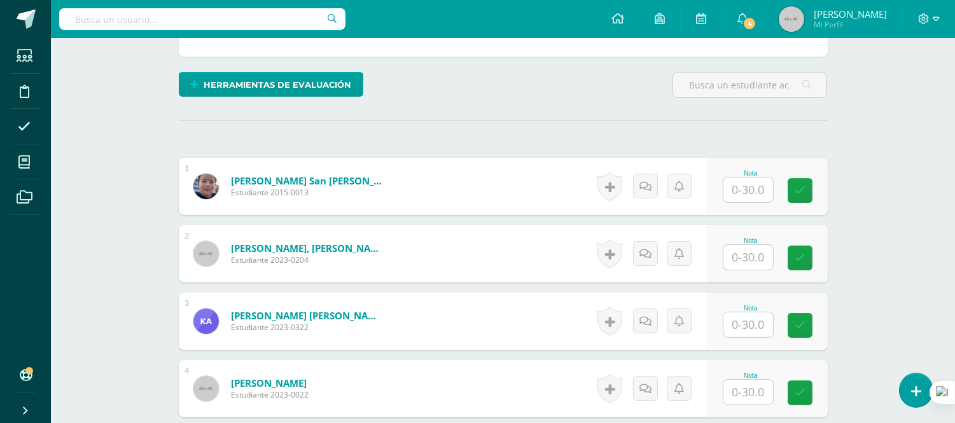
scroll to position [314, 0]
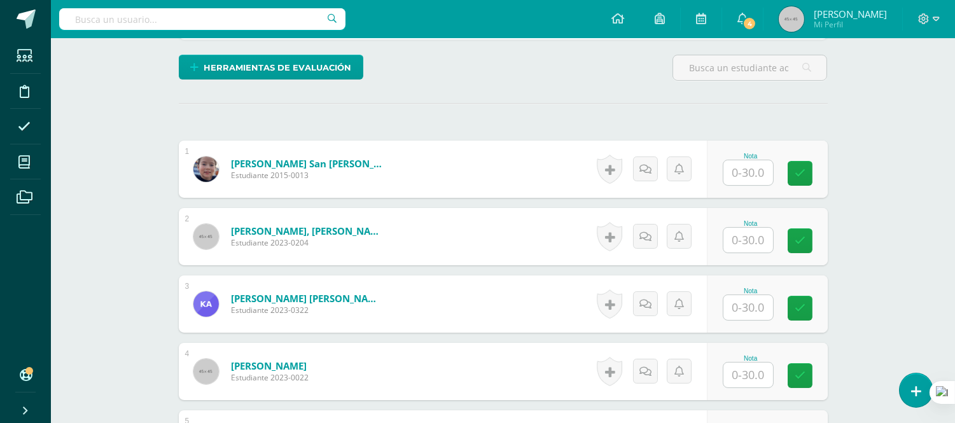
click at [746, 167] on input "text" at bounding box center [748, 172] width 50 height 25
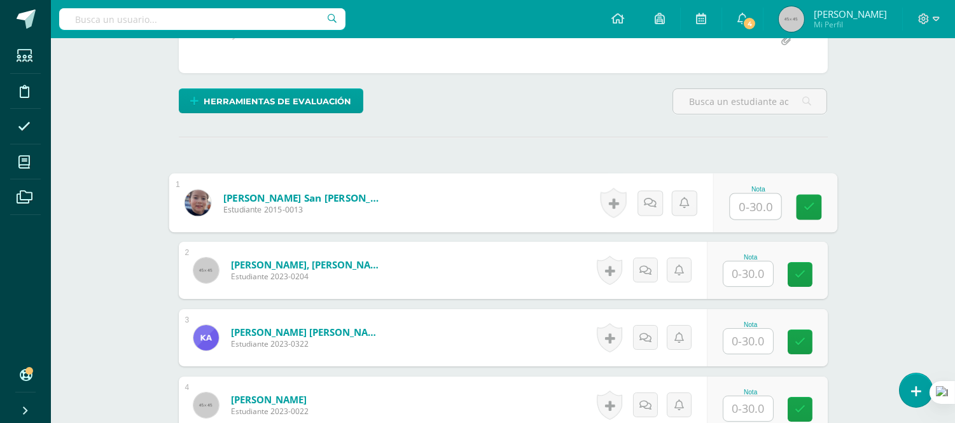
scroll to position [314, 0]
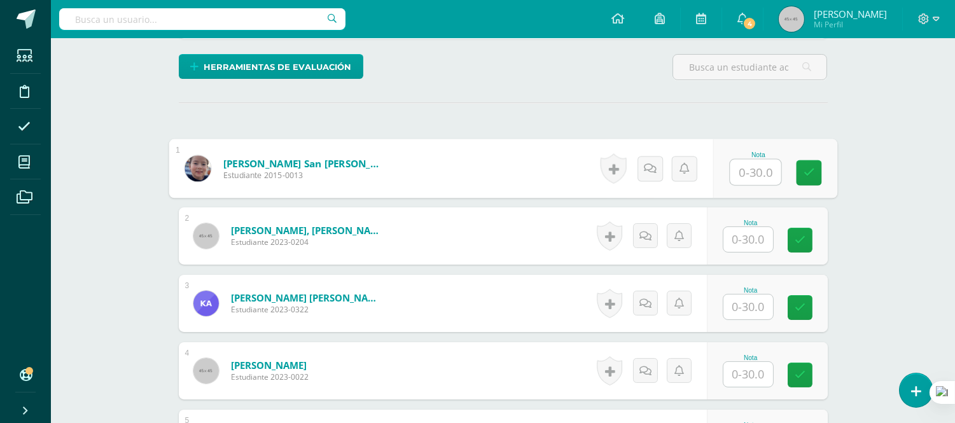
click at [758, 166] on input "text" at bounding box center [755, 172] width 51 height 25
type input "30"
click at [536, 239] on form "Ambrocio Castillo, Gerardo Damián Estudiante 2023-0204 Nota 0 Logros" at bounding box center [503, 235] width 649 height 57
click at [746, 238] on input "text" at bounding box center [748, 239] width 50 height 25
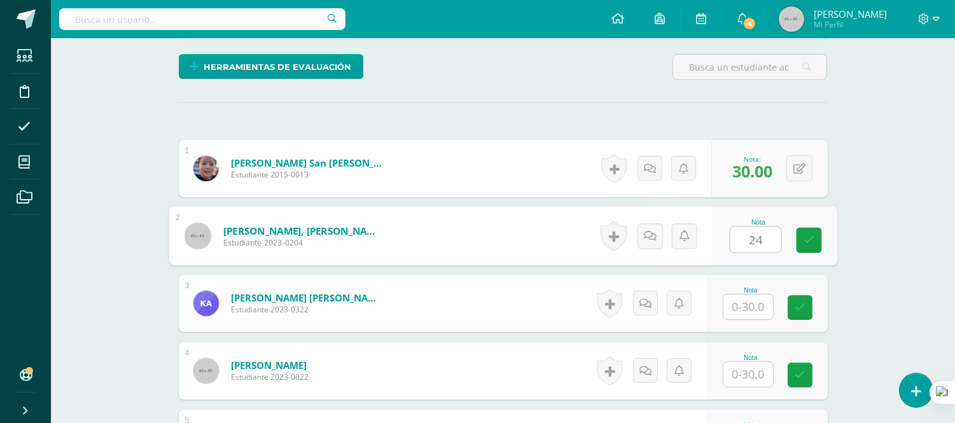
type input "24"
click at [753, 304] on input "text" at bounding box center [748, 307] width 50 height 25
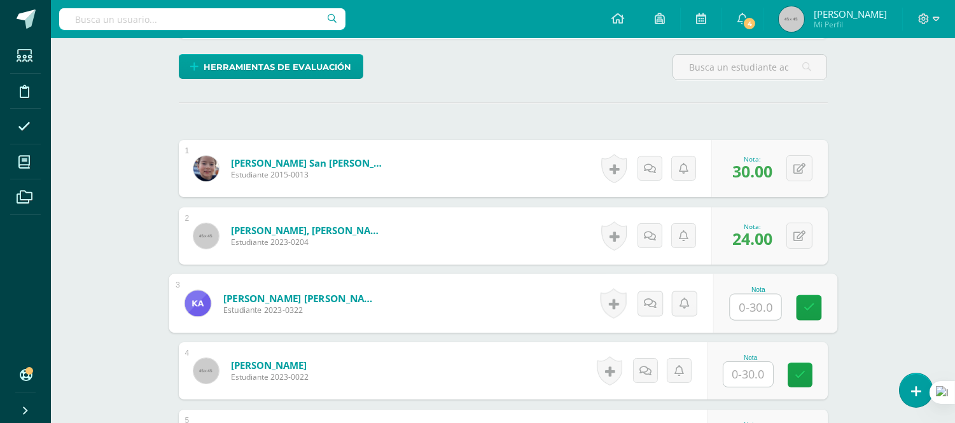
click at [767, 303] on input "text" at bounding box center [755, 307] width 51 height 25
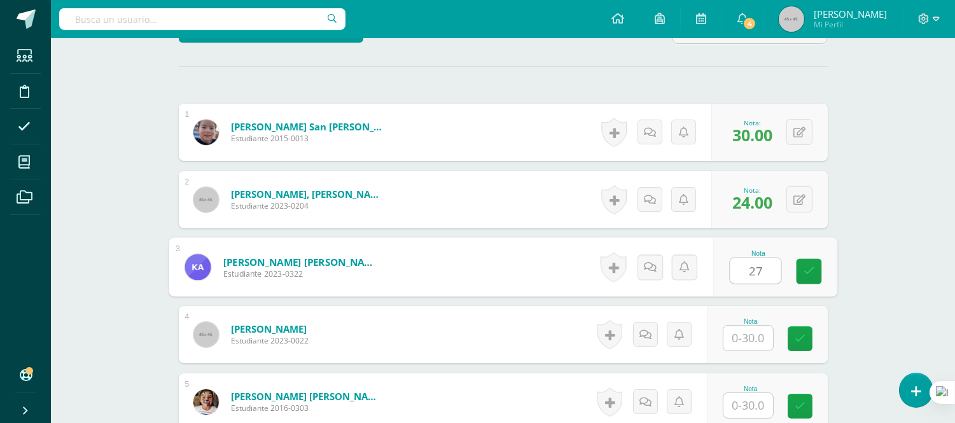
scroll to position [385, 0]
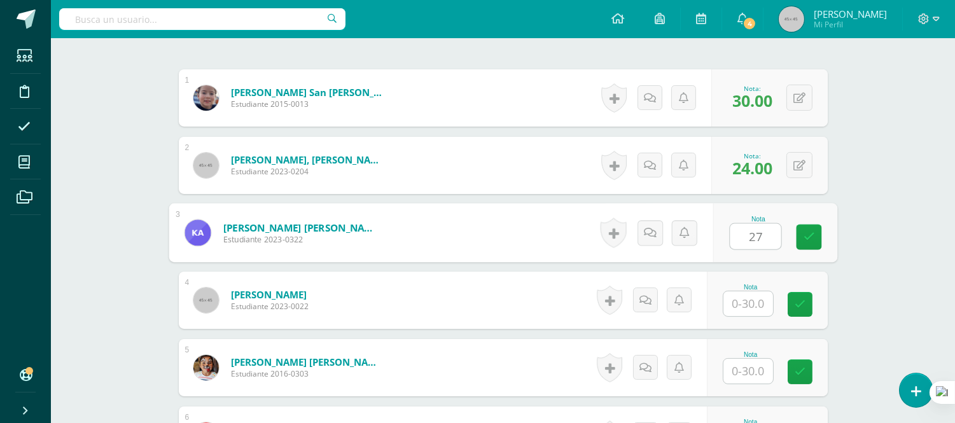
type input "27"
click at [754, 304] on input "text" at bounding box center [748, 303] width 50 height 25
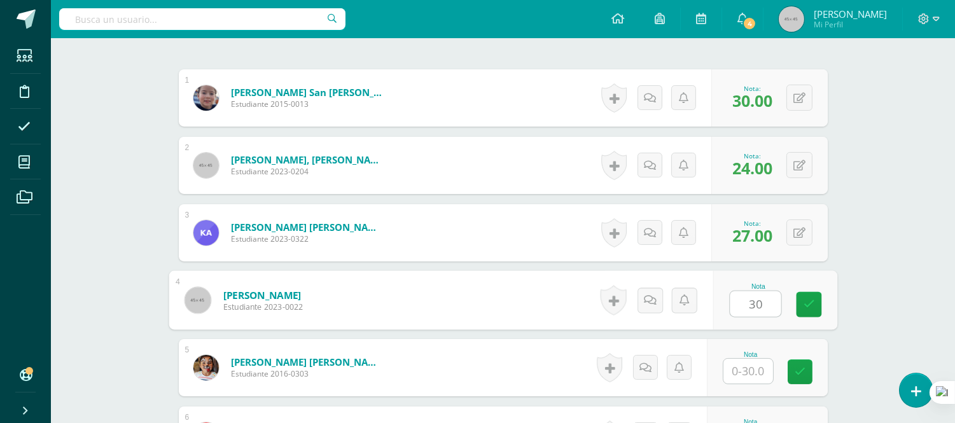
type input "30"
click at [744, 369] on input "text" at bounding box center [748, 371] width 50 height 25
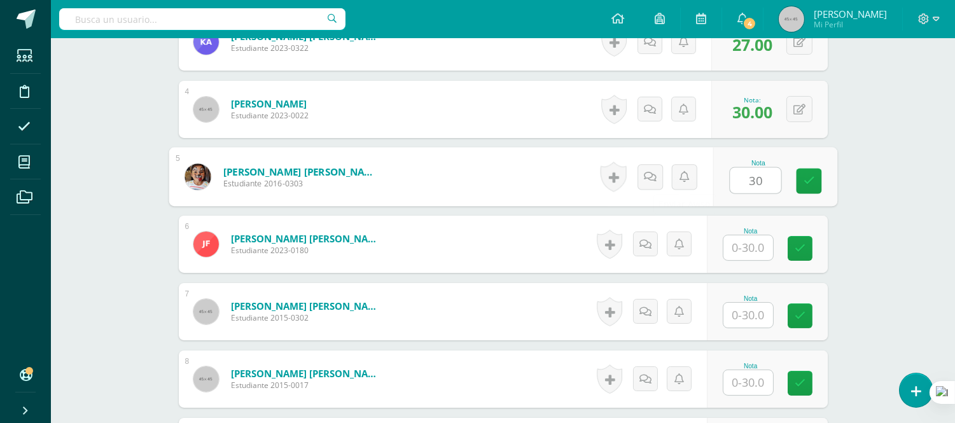
scroll to position [597, 0]
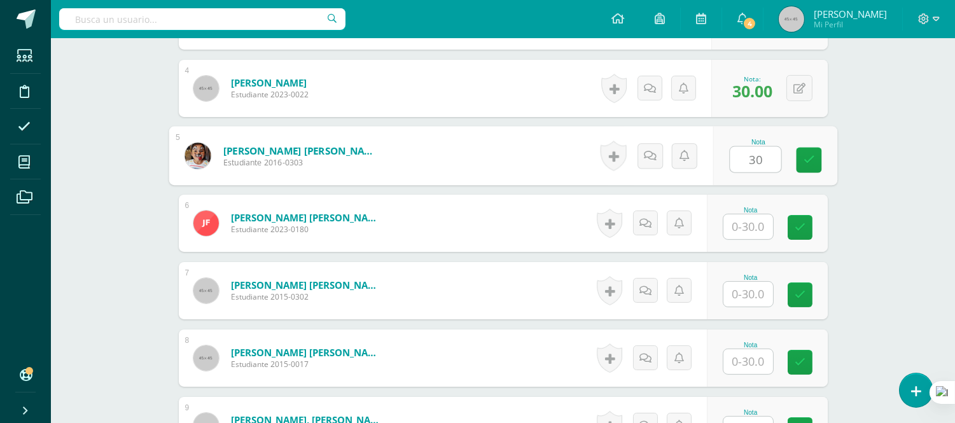
type input "30"
click at [753, 225] on input "text" at bounding box center [748, 226] width 50 height 25
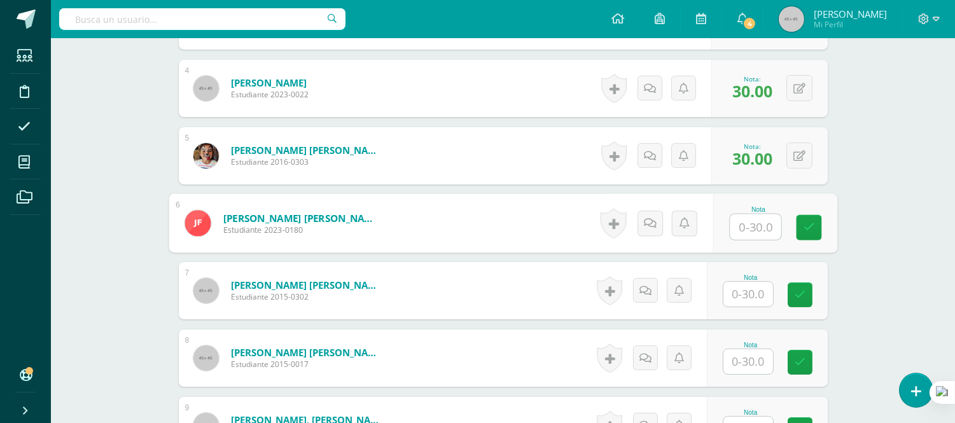
click at [746, 295] on input "text" at bounding box center [748, 294] width 50 height 25
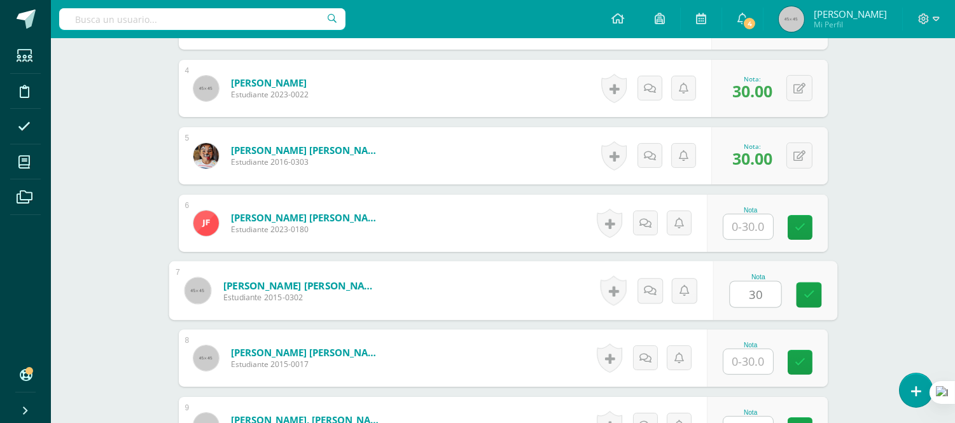
type input "30"
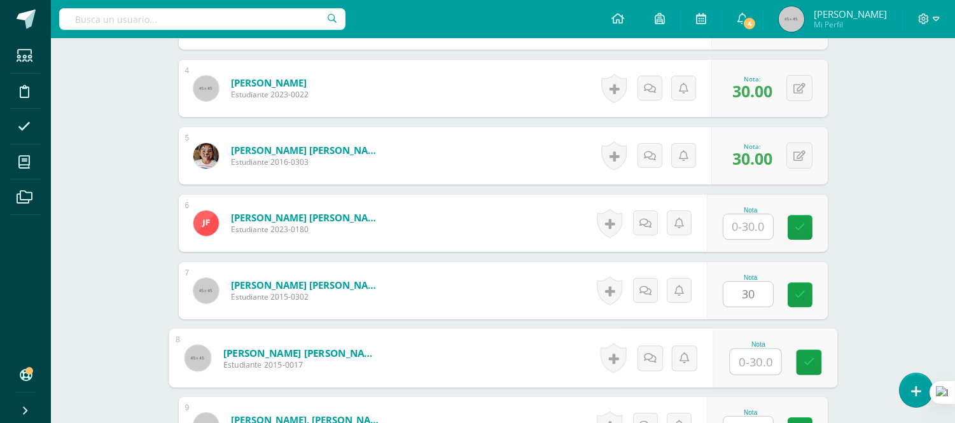
click at [751, 356] on input "text" at bounding box center [755, 361] width 51 height 25
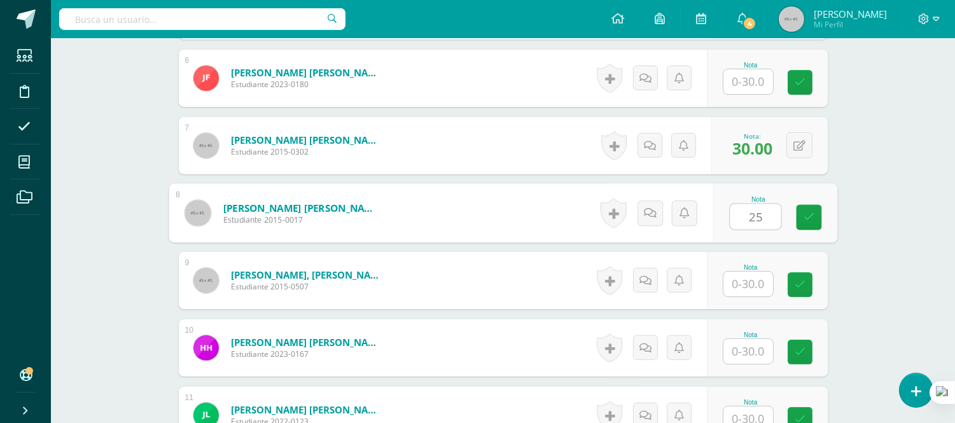
scroll to position [809, 0]
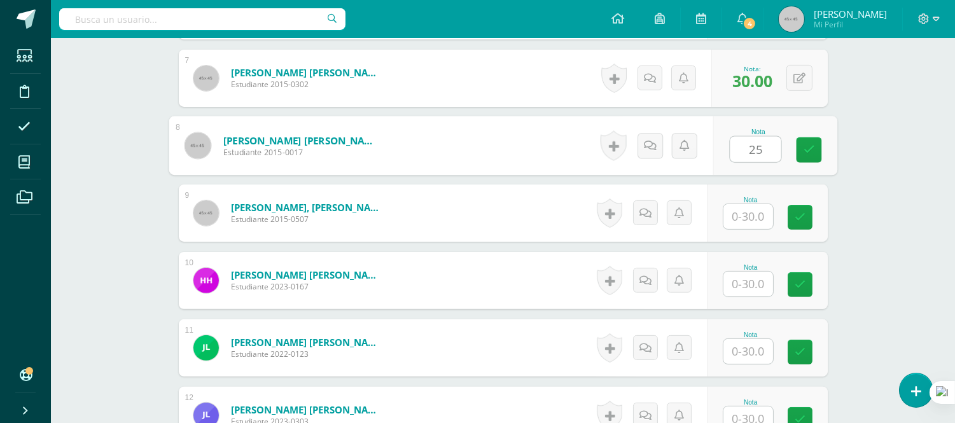
type input "25"
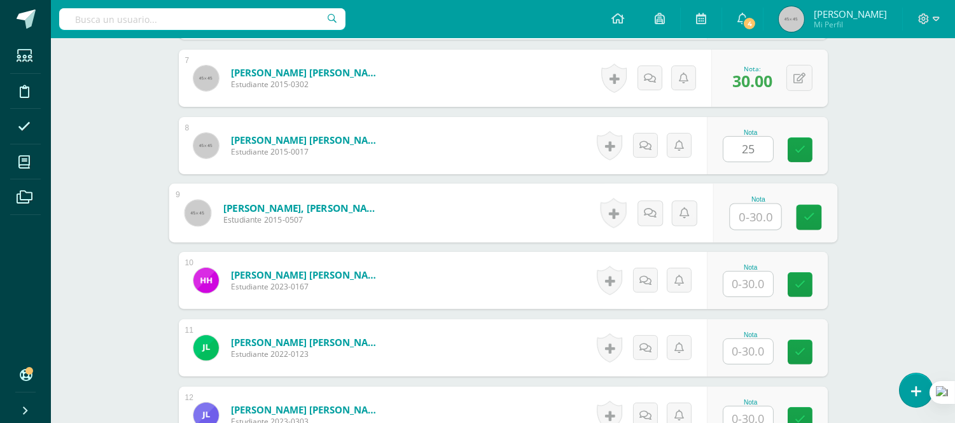
click at [748, 214] on input "text" at bounding box center [755, 216] width 51 height 25
type input "30"
click at [737, 286] on input "text" at bounding box center [748, 284] width 50 height 25
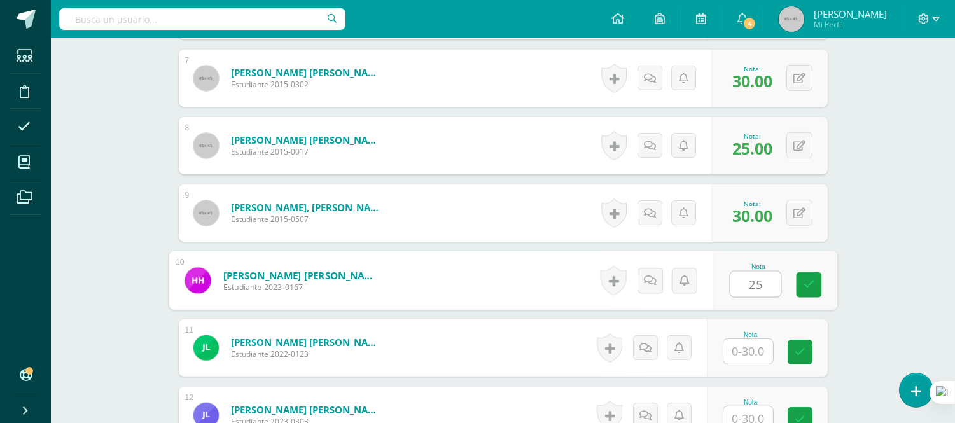
type input "25"
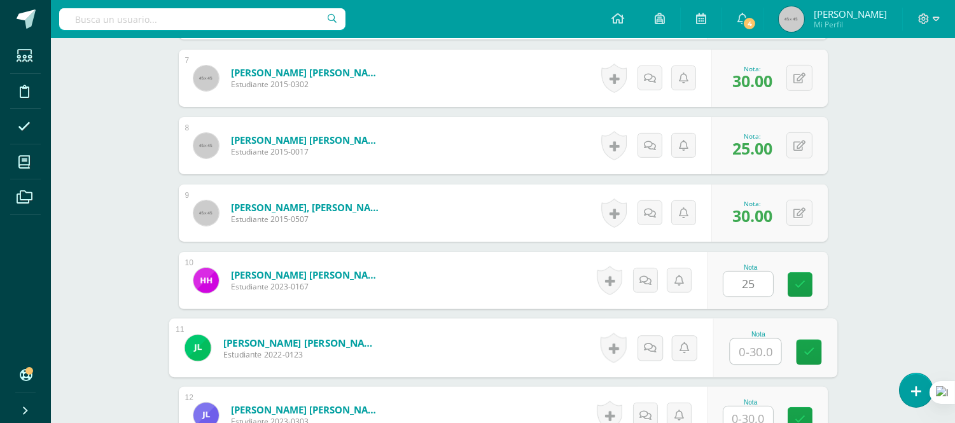
click at [751, 350] on input "text" at bounding box center [755, 351] width 51 height 25
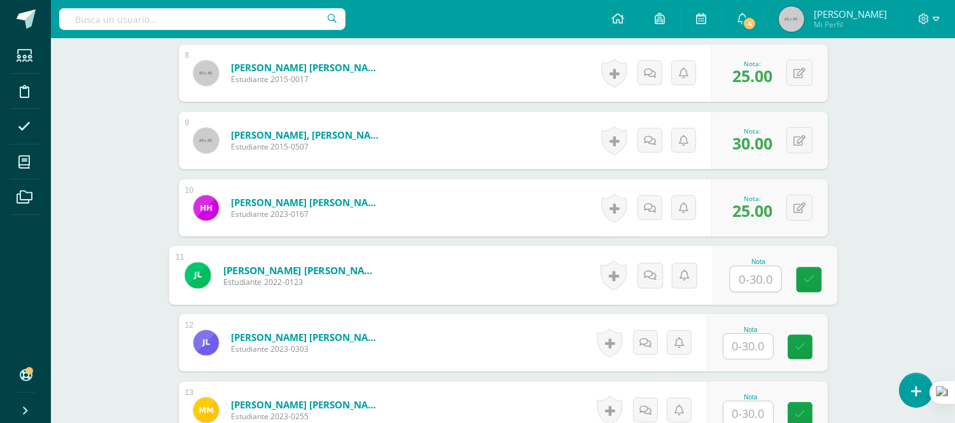
scroll to position [951, 0]
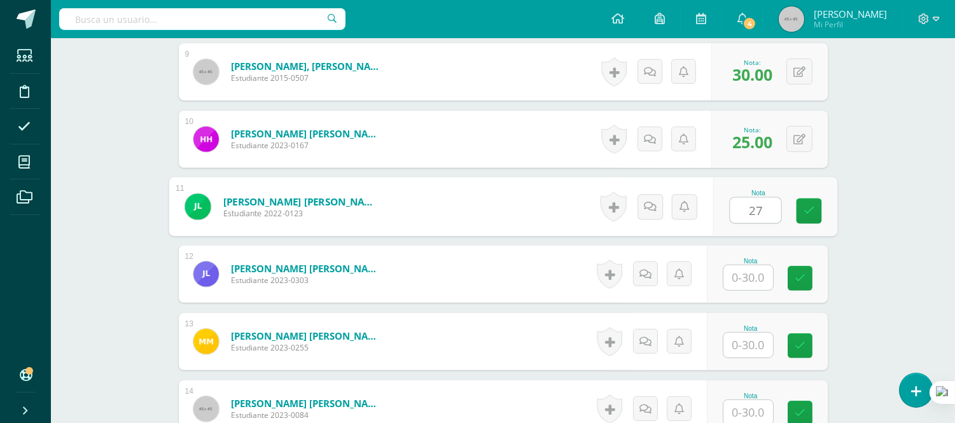
type input "27"
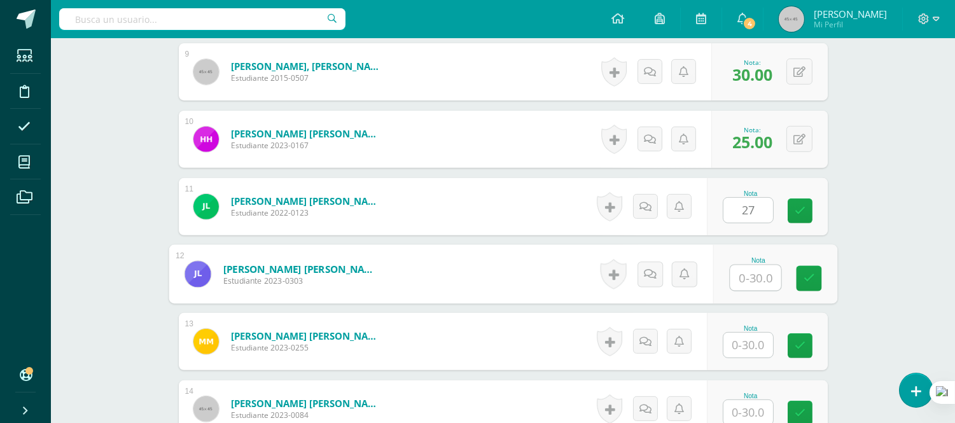
click at [730, 270] on input "text" at bounding box center [755, 277] width 51 height 25
type input "27"
click at [753, 340] on input "text" at bounding box center [748, 345] width 50 height 25
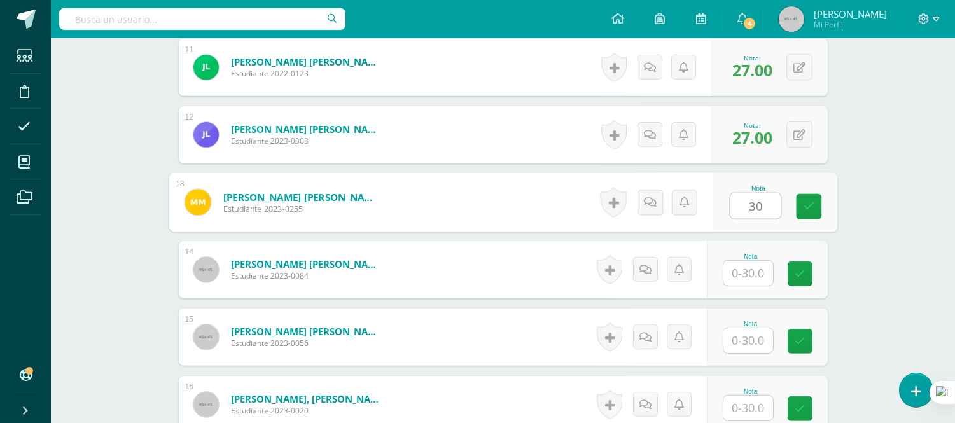
scroll to position [1092, 0]
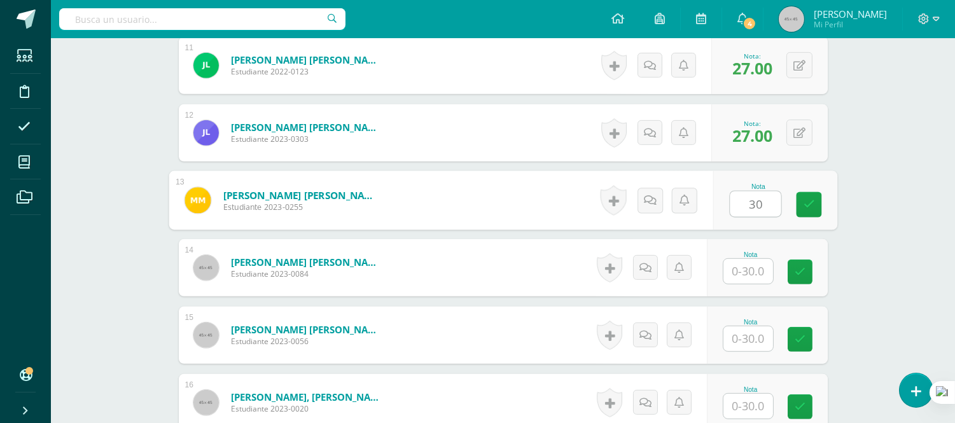
type input "30"
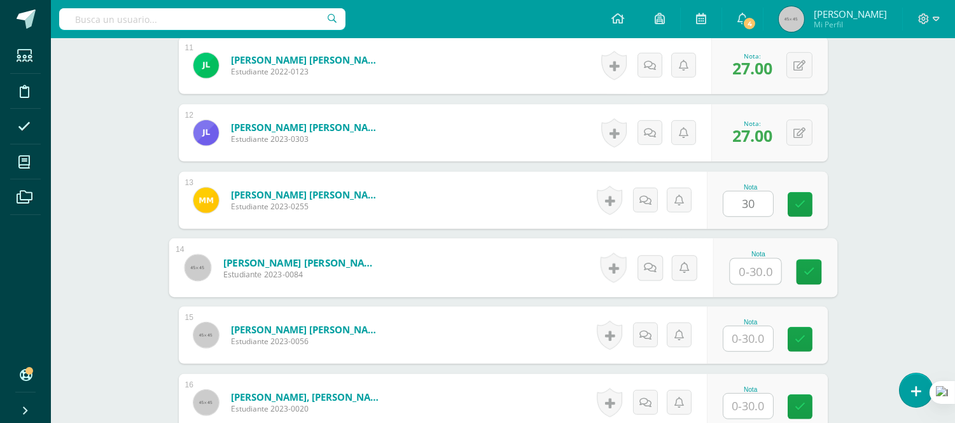
click at [738, 263] on input "text" at bounding box center [755, 271] width 51 height 25
type input "25"
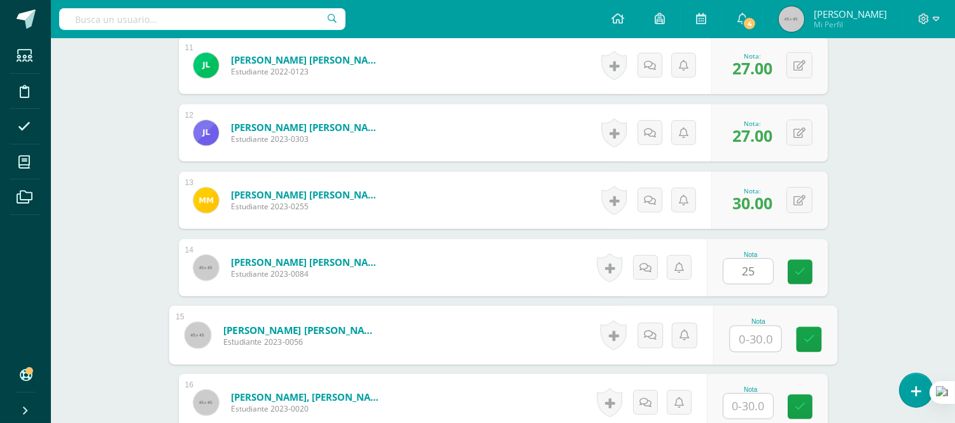
click at [754, 339] on input "text" at bounding box center [755, 338] width 51 height 25
type input "22"
click at [753, 410] on input "text" at bounding box center [748, 406] width 50 height 25
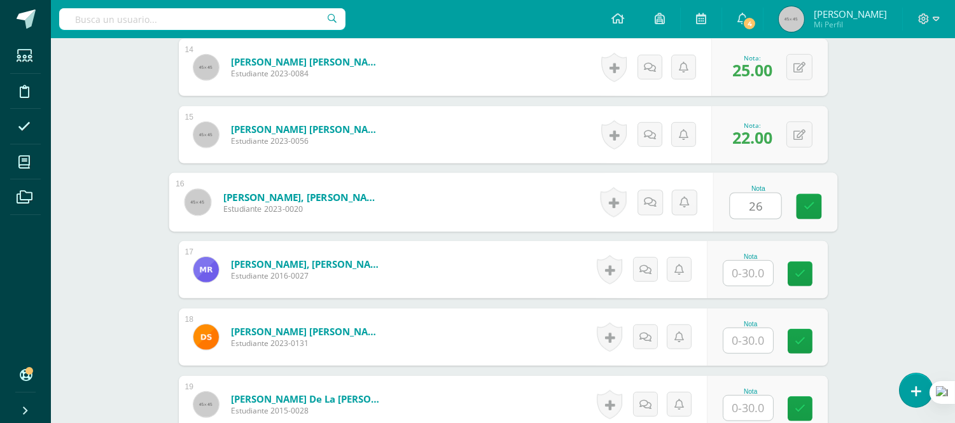
scroll to position [1304, 0]
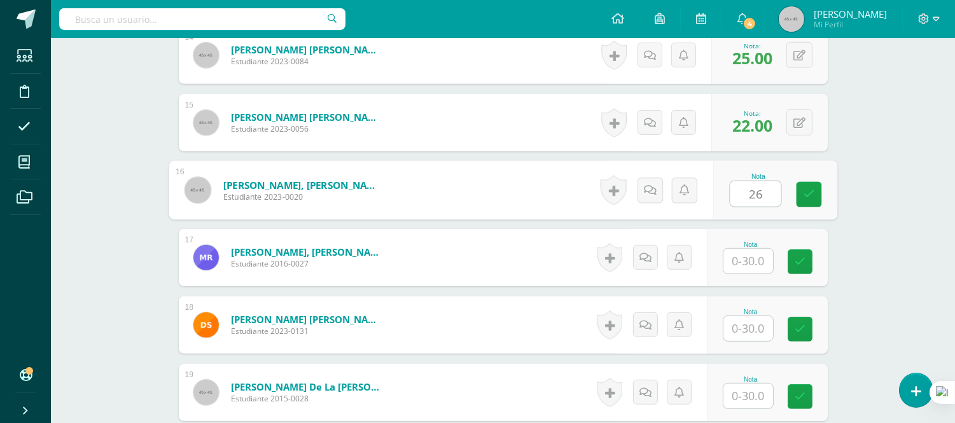
type input "26"
click at [753, 265] on input "text" at bounding box center [748, 261] width 50 height 25
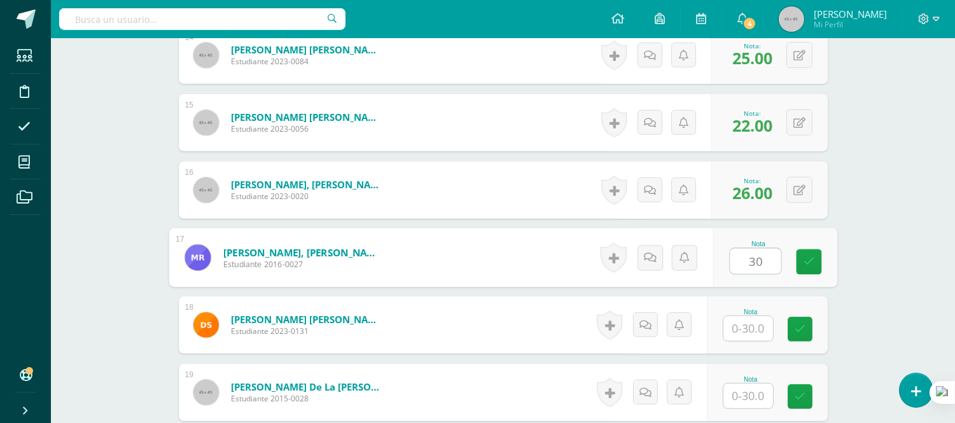
type input "30"
click at [755, 328] on input "text" at bounding box center [748, 328] width 50 height 25
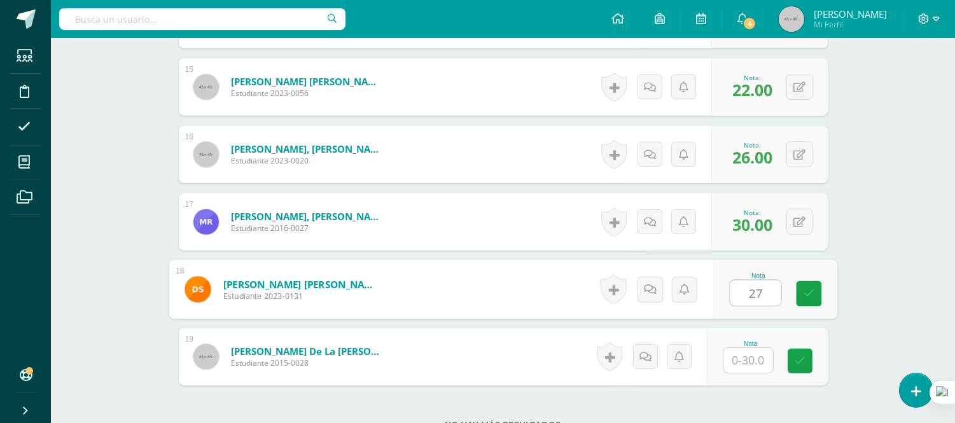
scroll to position [1375, 0]
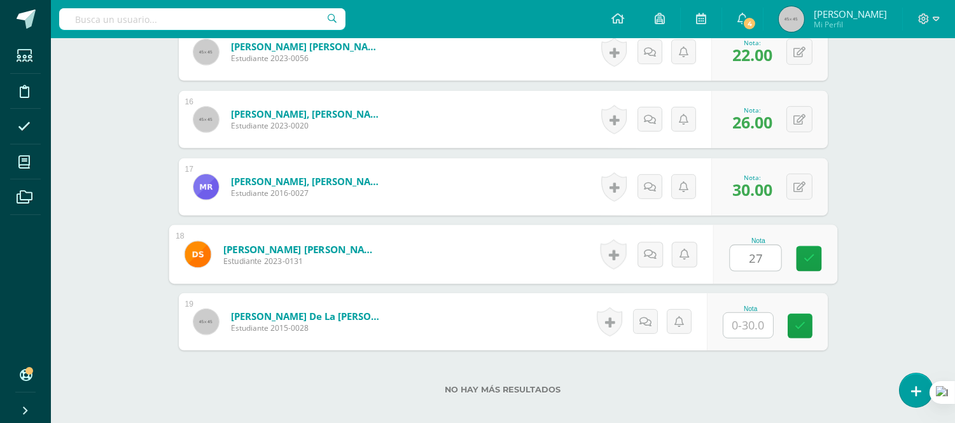
type input "27"
click at [762, 323] on input "text" at bounding box center [748, 325] width 50 height 25
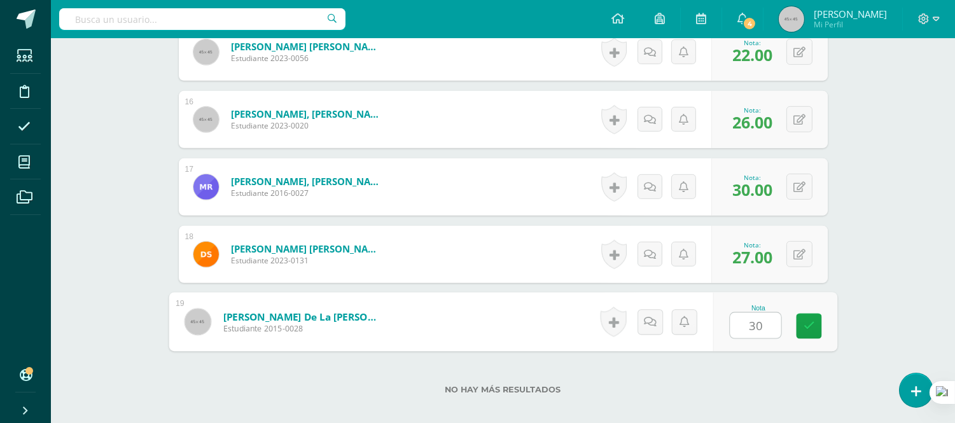
type input "30"
click at [535, 330] on form "Vicente de la Cruz, Sofía Valentina Estudiante 2015-0028 Nota 30 0 Logros N/A" at bounding box center [503, 321] width 649 height 57
click at [460, 262] on form "Solares Manzo, Diego Javier Estudiante 2023-0131 Nota 27.00 0 Logros" at bounding box center [503, 254] width 649 height 57
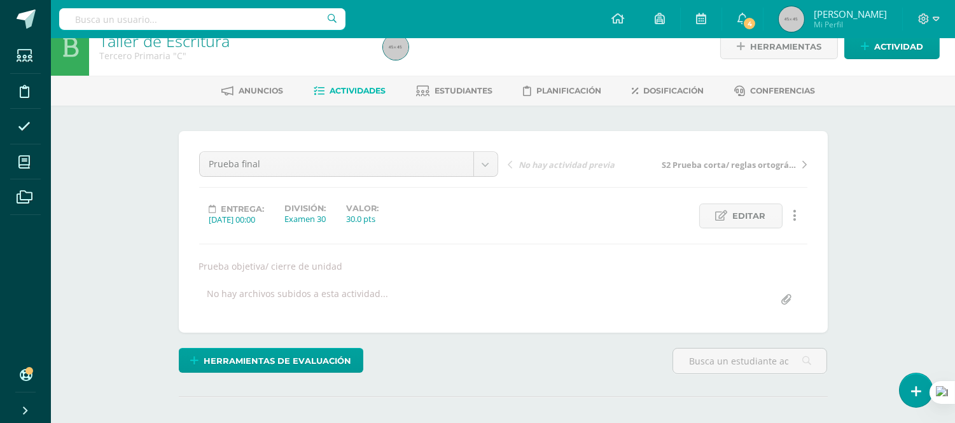
scroll to position [0, 0]
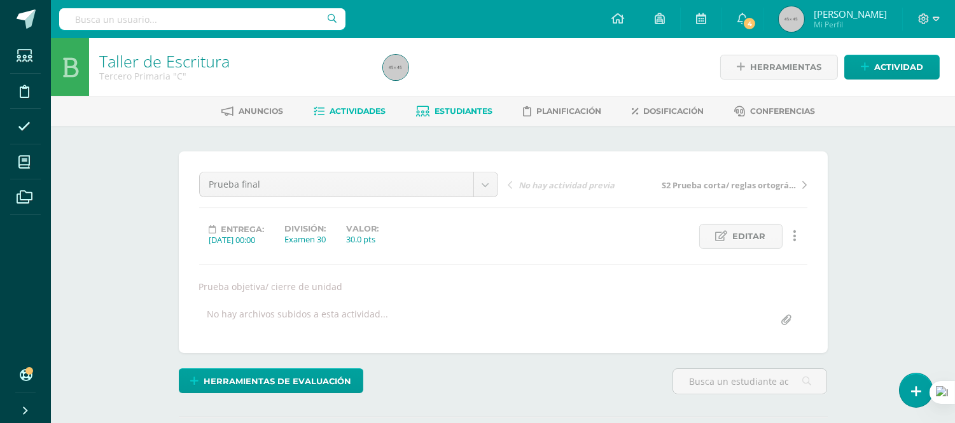
click at [450, 109] on span "Estudiantes" at bounding box center [464, 111] width 58 height 10
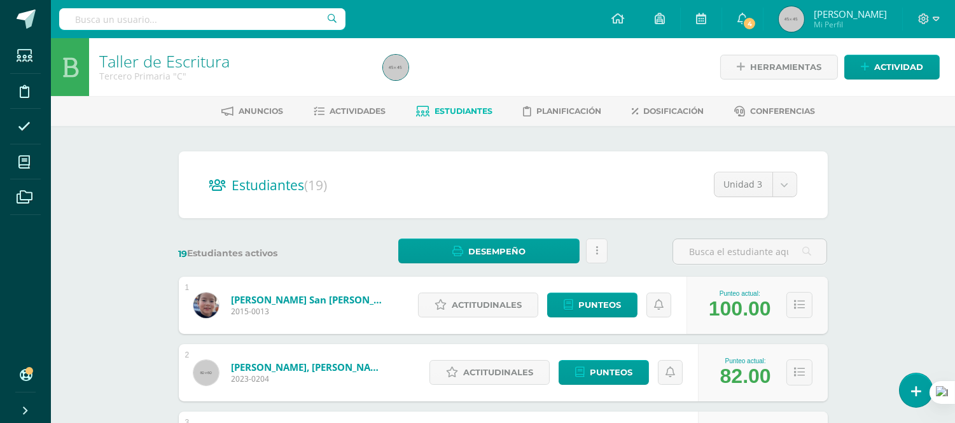
drag, startPoint x: 0, startPoint y: 41, endPoint x: 638, endPoint y: 242, distance: 668.5
click at [638, 242] on div "19 Estudiantes activos Desempeño Descargar como HTML Descargar como PDF Enviar …" at bounding box center [503, 252] width 659 height 26
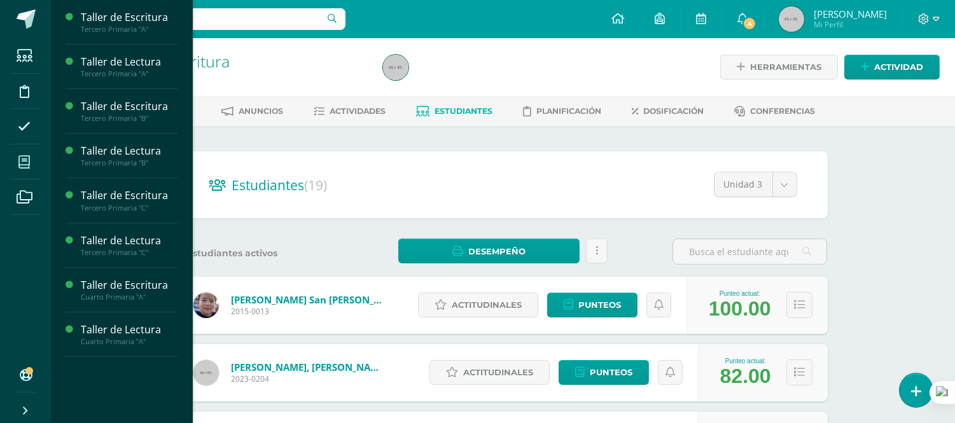
click at [24, 169] on span at bounding box center [24, 162] width 29 height 29
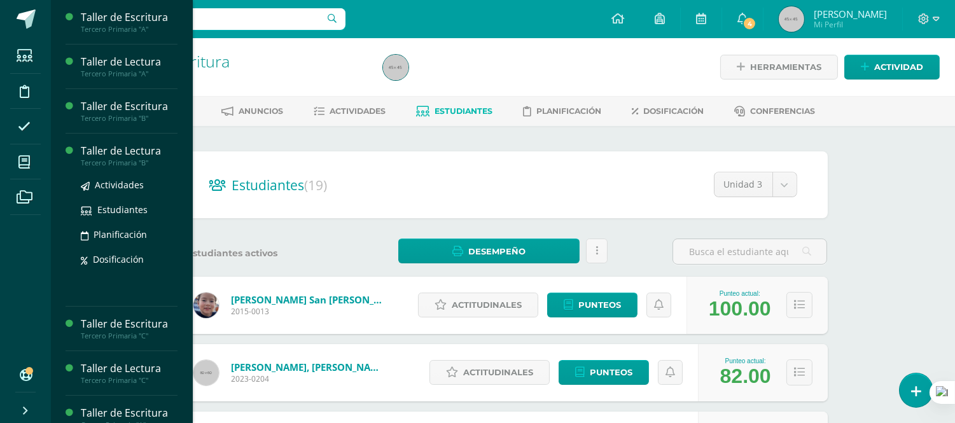
click at [119, 154] on div "Taller de Lectura" at bounding box center [129, 151] width 97 height 15
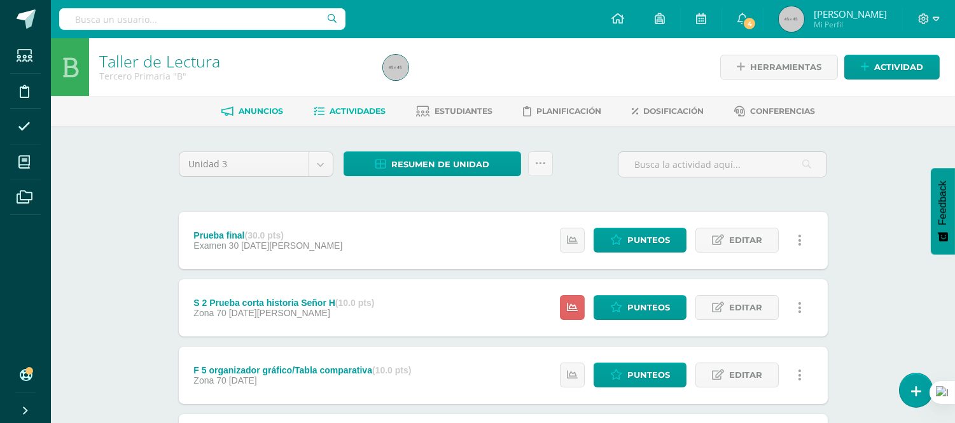
click at [274, 118] on link "Anuncios" at bounding box center [252, 111] width 62 height 20
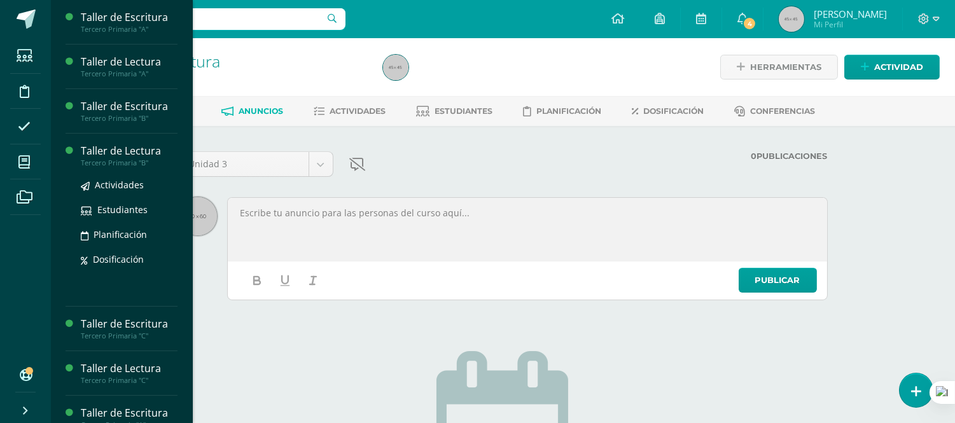
click at [98, 160] on div "Tercero Primaria "B"" at bounding box center [129, 162] width 97 height 9
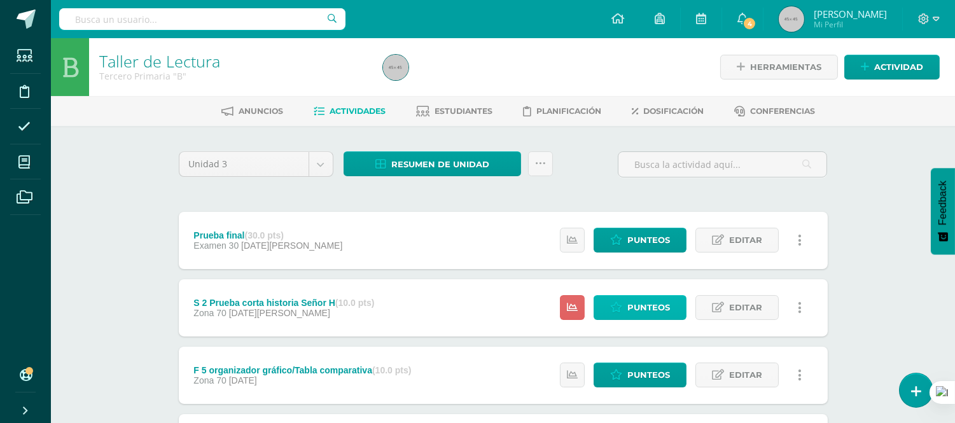
click at [652, 307] on span "Punteos" at bounding box center [648, 308] width 43 height 24
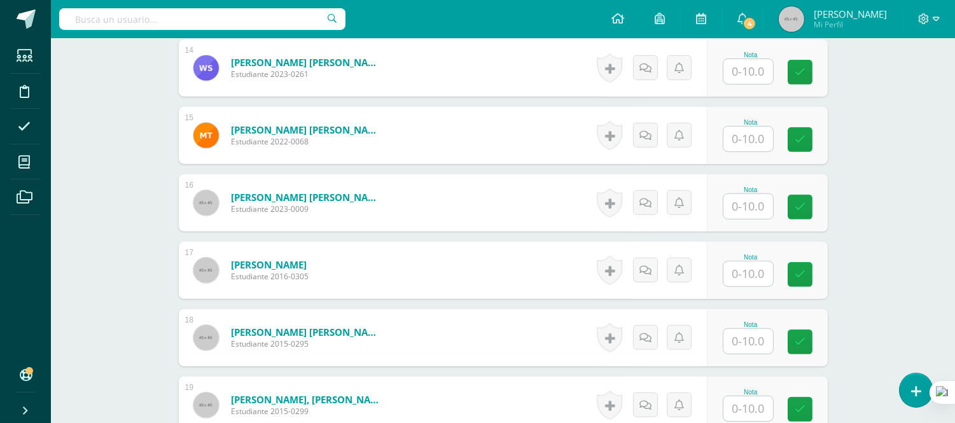
scroll to position [1305, 0]
